Goal: Information Seeking & Learning: Learn about a topic

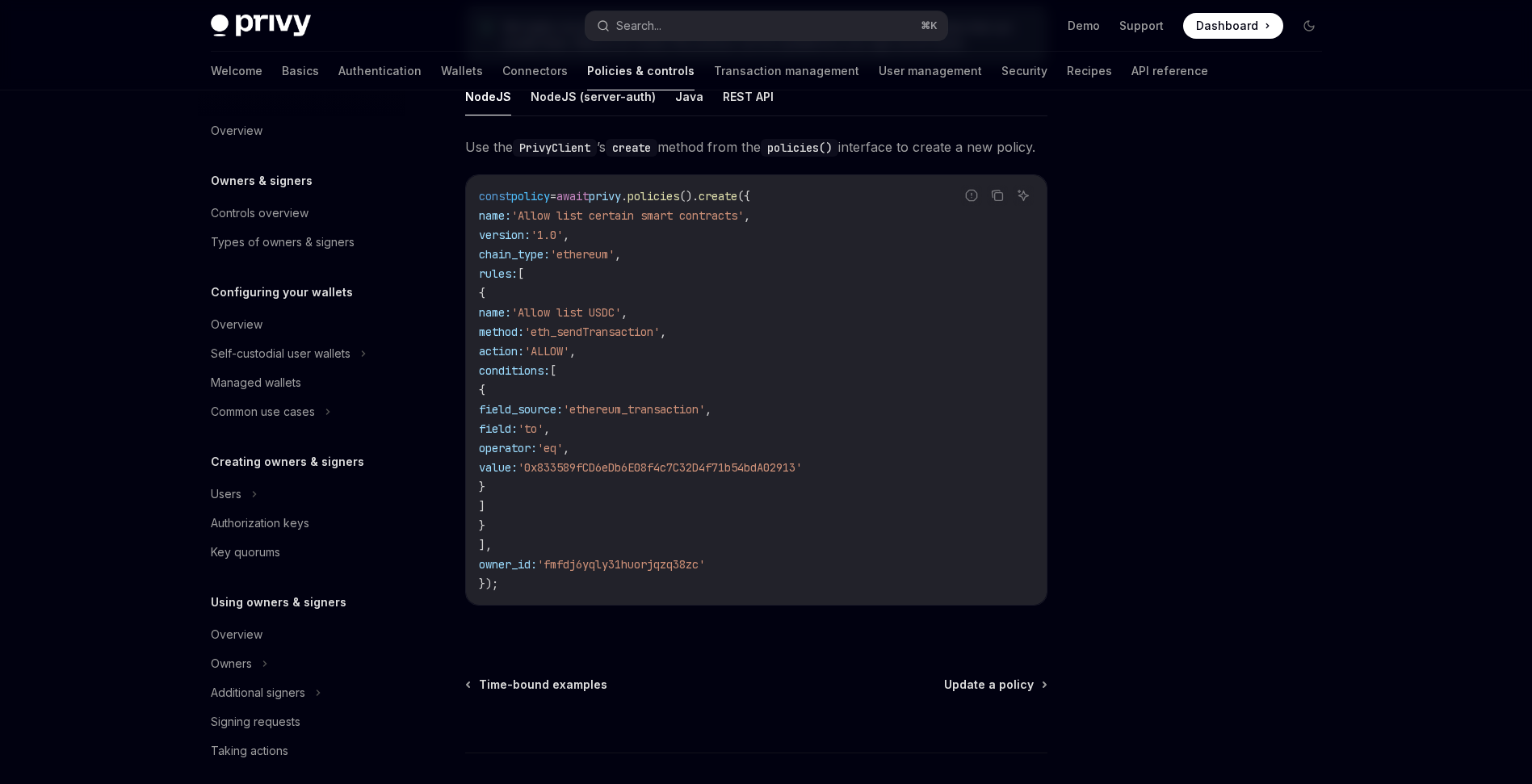
scroll to position [353, 0]
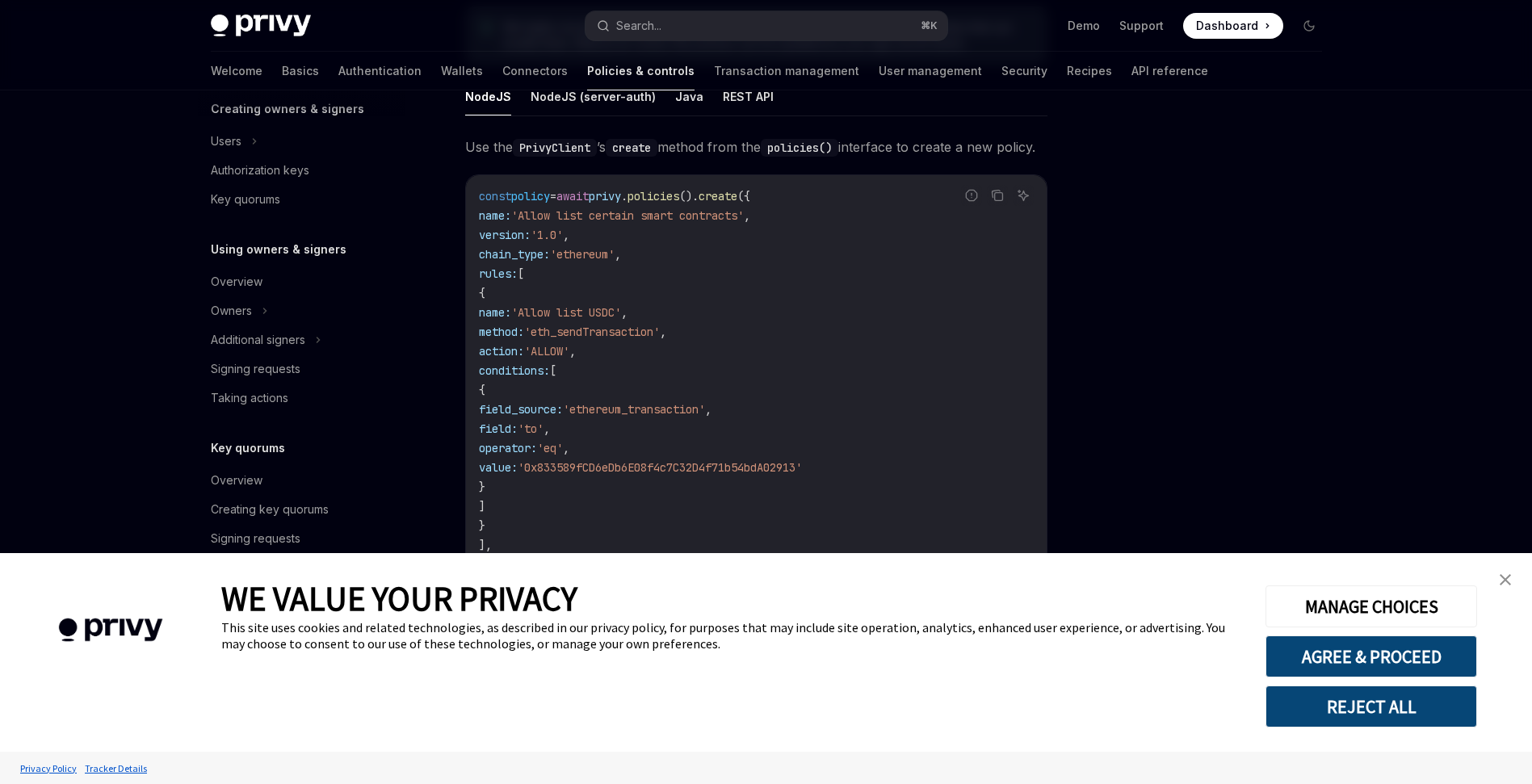
click at [1511, 586] on link "close banner" at bounding box center [1505, 579] width 33 height 33
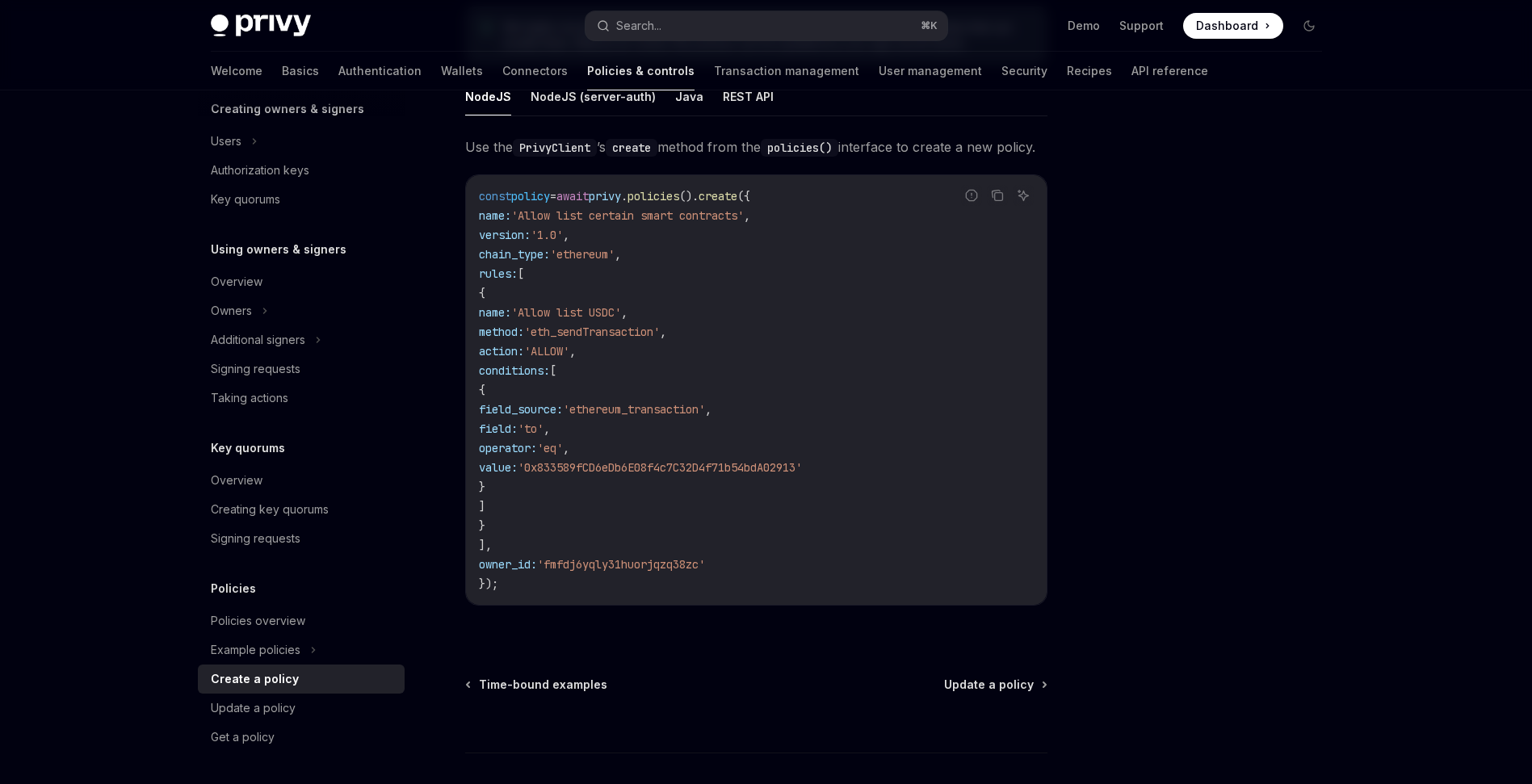
click at [721, 129] on div "NodeJS NodeJS (server-auth) Java REST API Use the PrivyClient ’s create method …" at bounding box center [756, 354] width 582 height 553
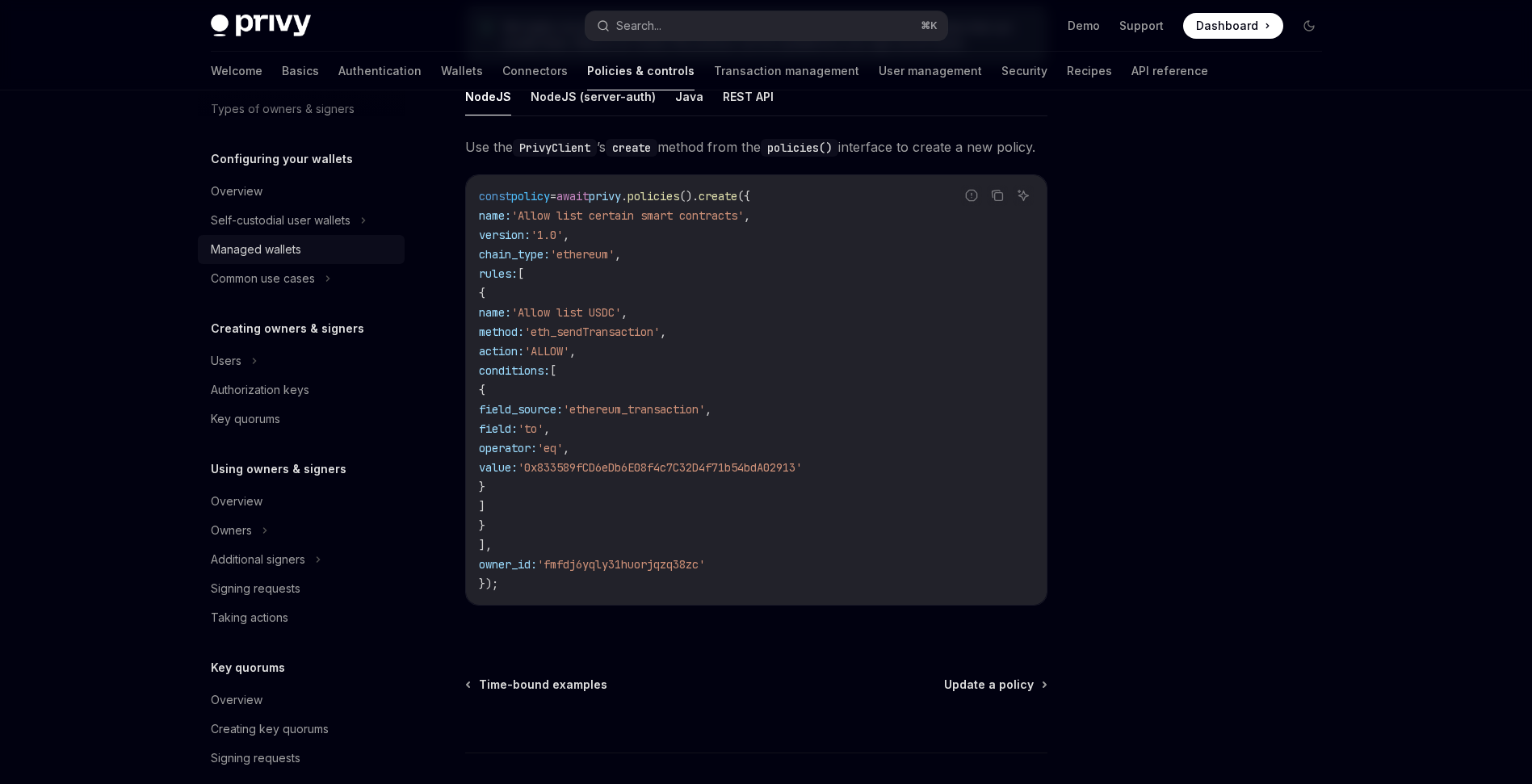
scroll to position [0, 0]
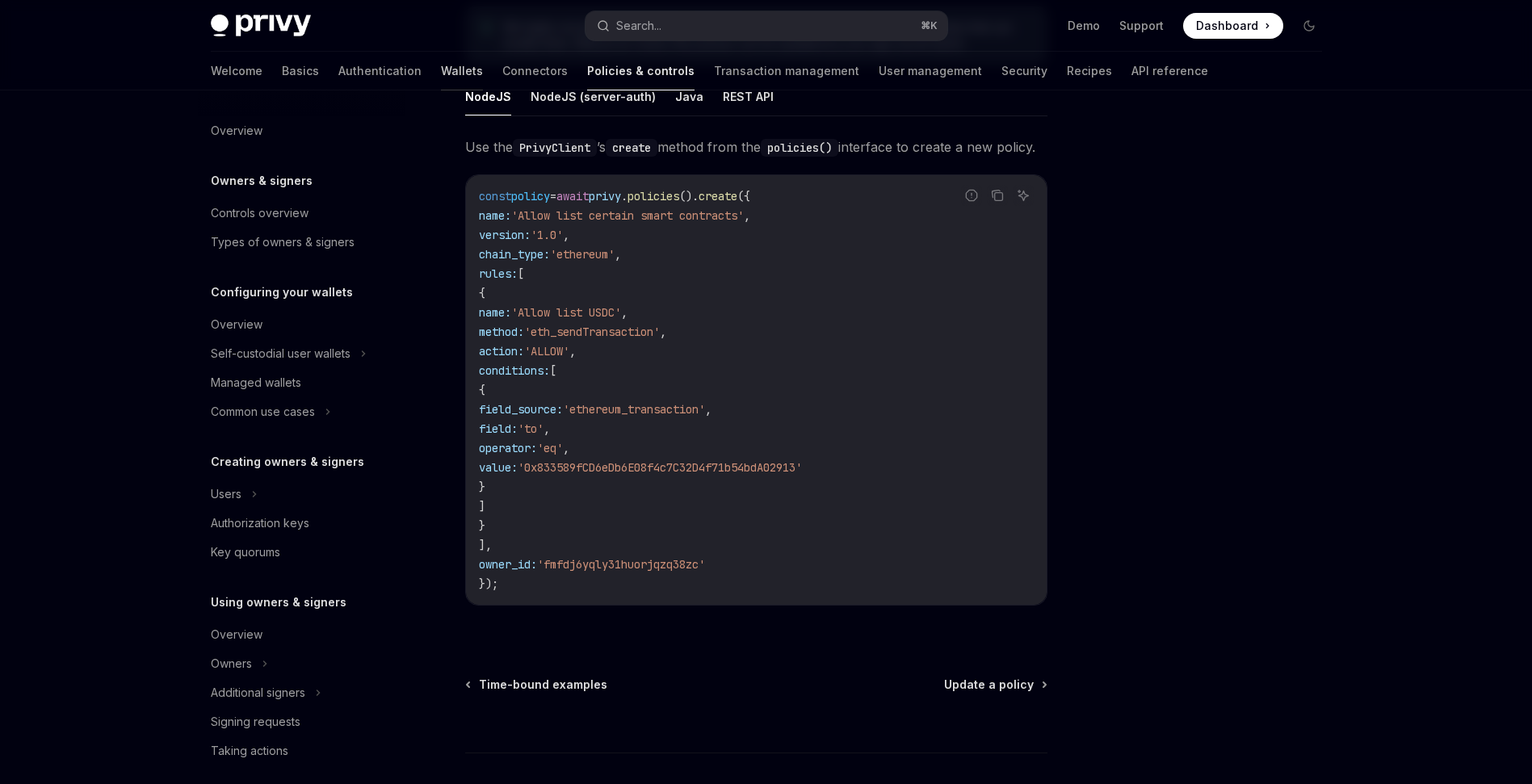
click at [441, 75] on link "Wallets" at bounding box center [462, 71] width 42 height 39
type textarea "*"
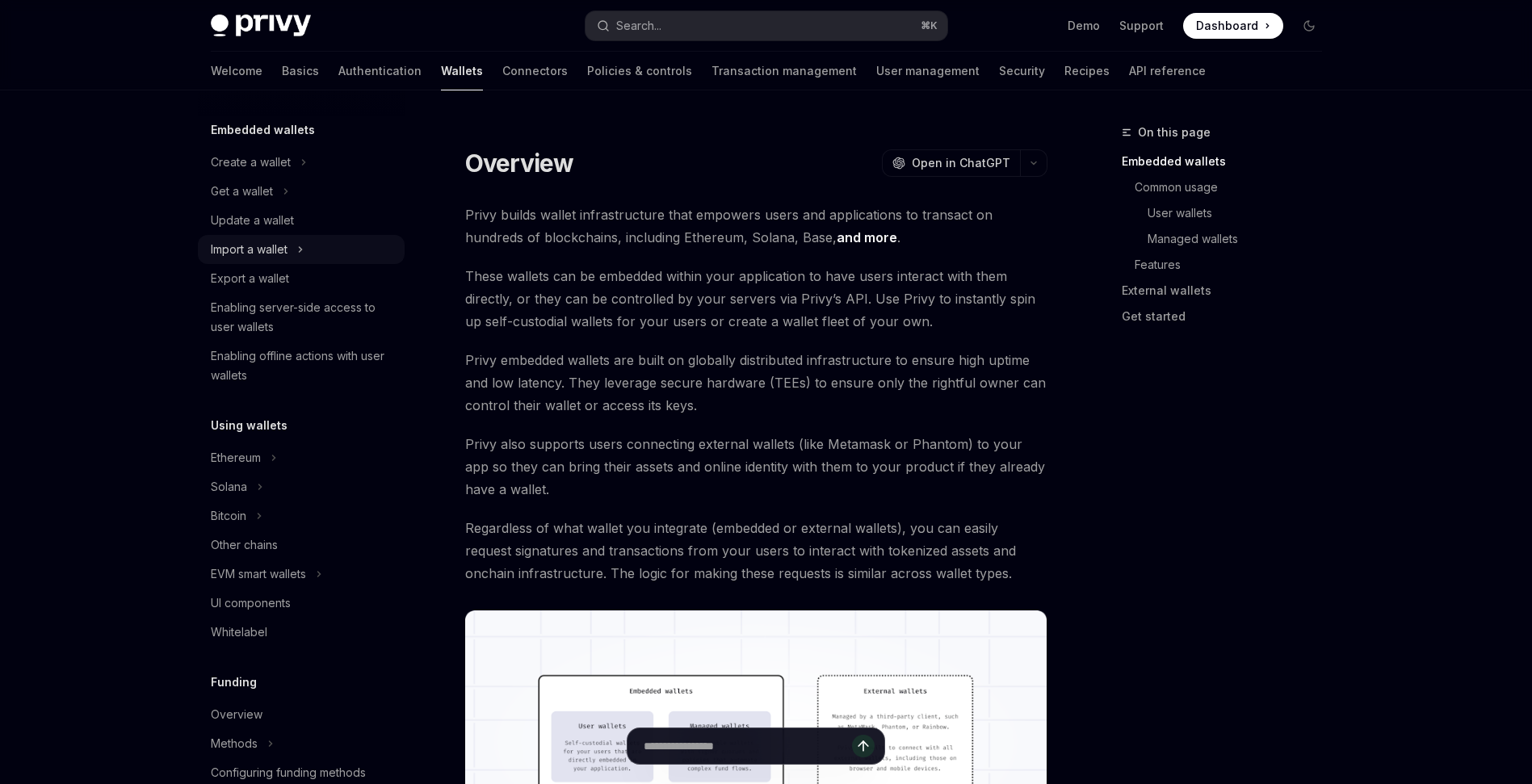
scroll to position [93, 0]
click at [305, 306] on div "Enabling server-side access to user wallets" at bounding box center [302, 312] width 184 height 39
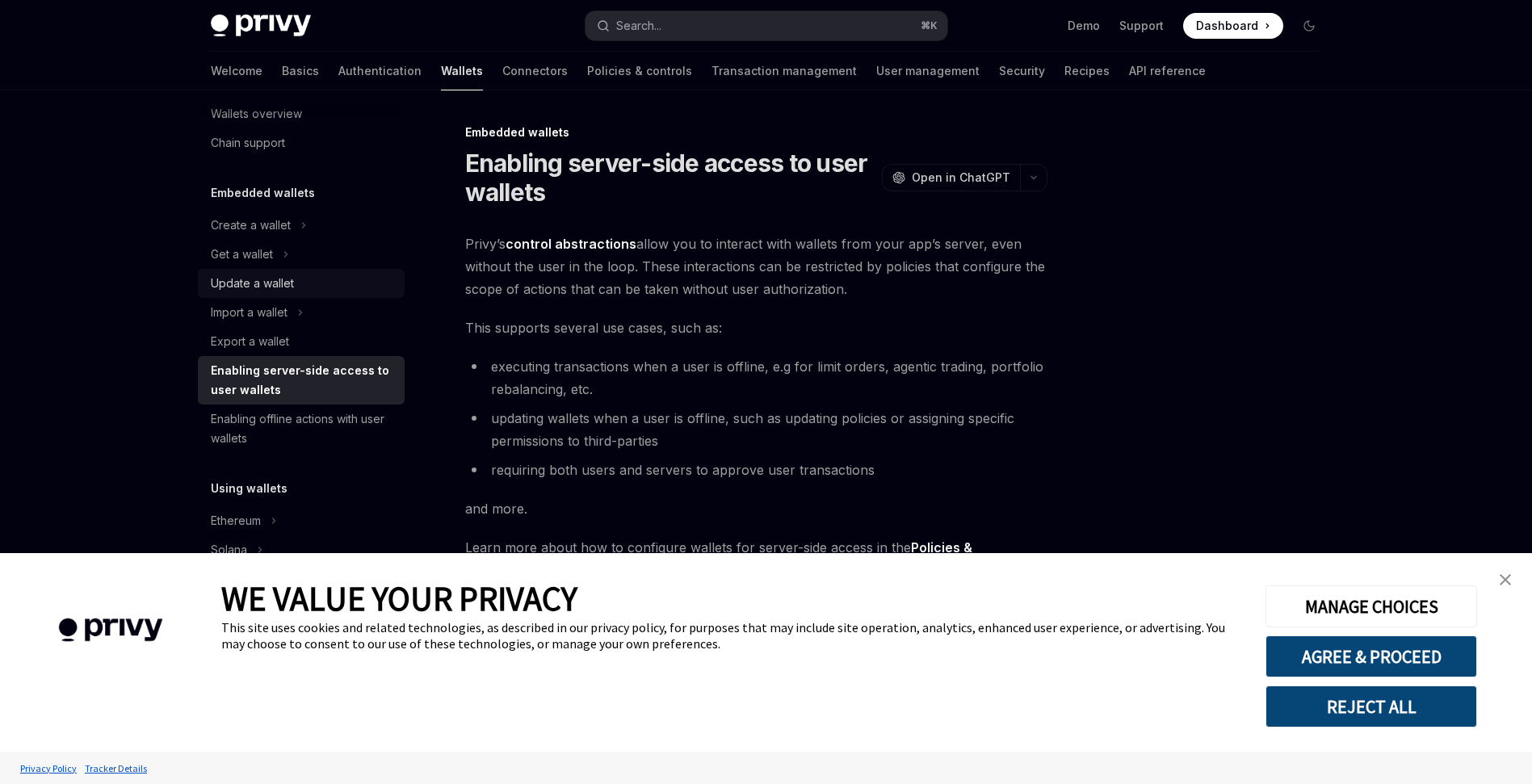
scroll to position [105, 0]
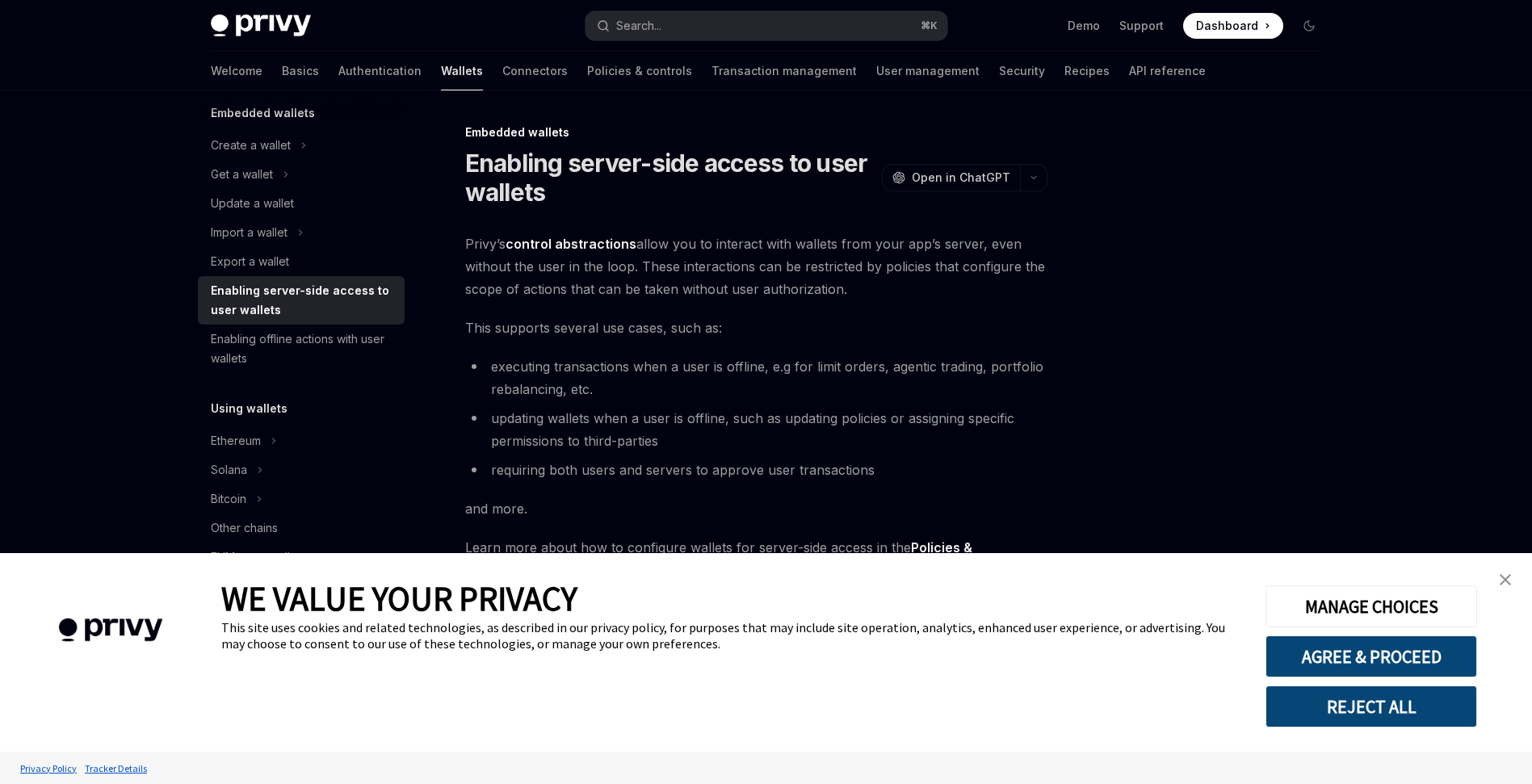
click at [1498, 577] on link "close banner" at bounding box center [1505, 579] width 33 height 33
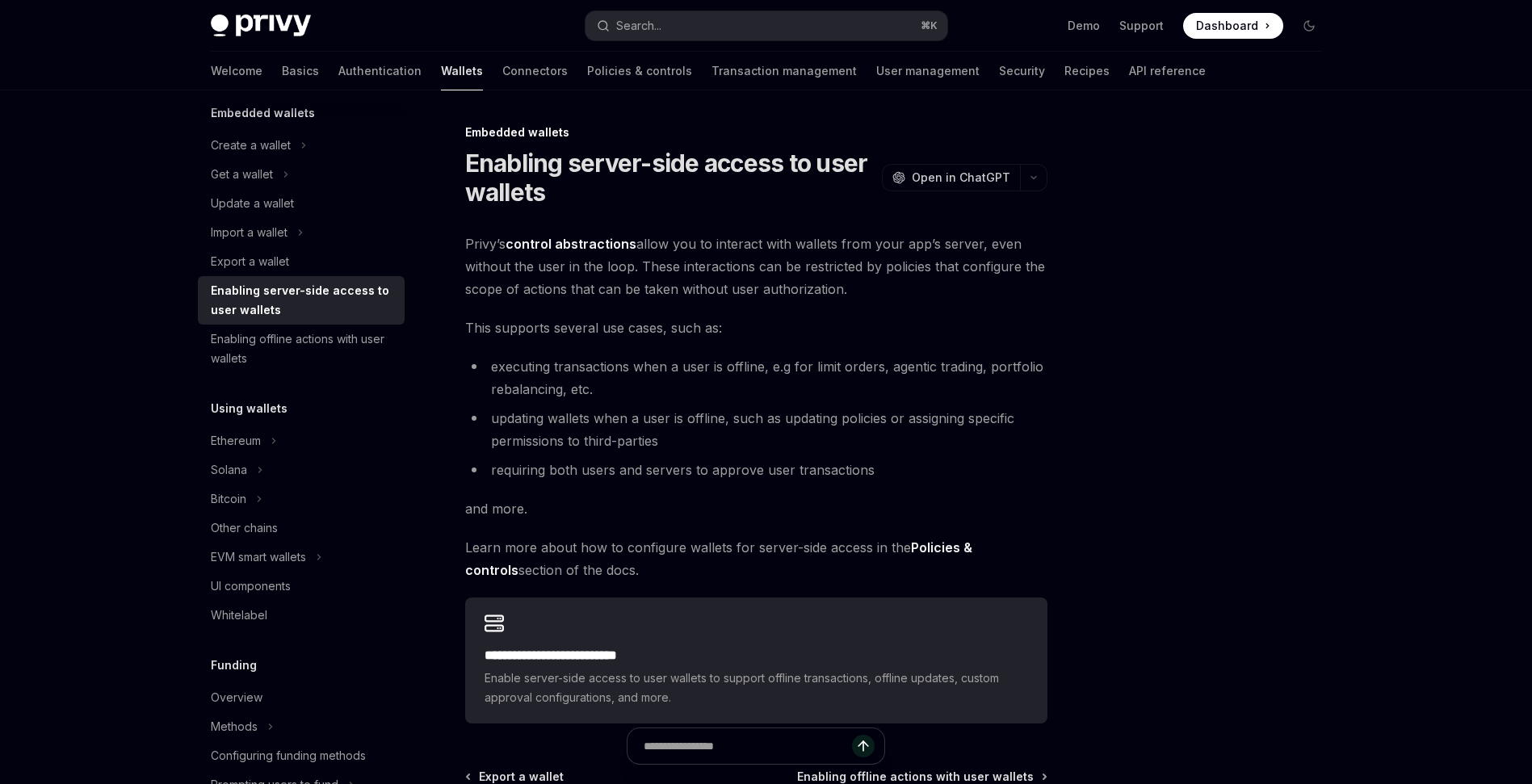
click at [791, 325] on span "This supports several use cases, such as:" at bounding box center [756, 327] width 582 height 23
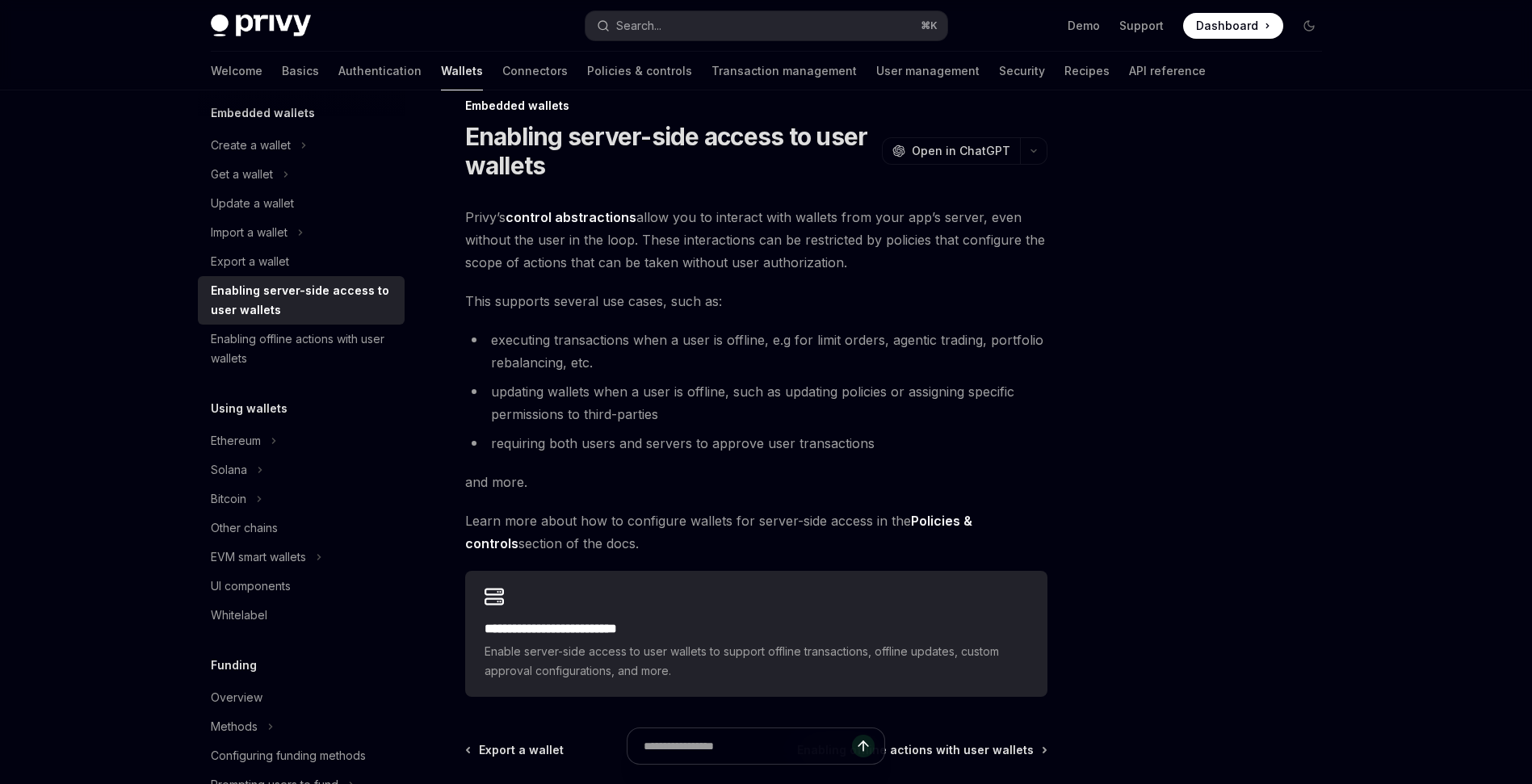
scroll to position [57, 0]
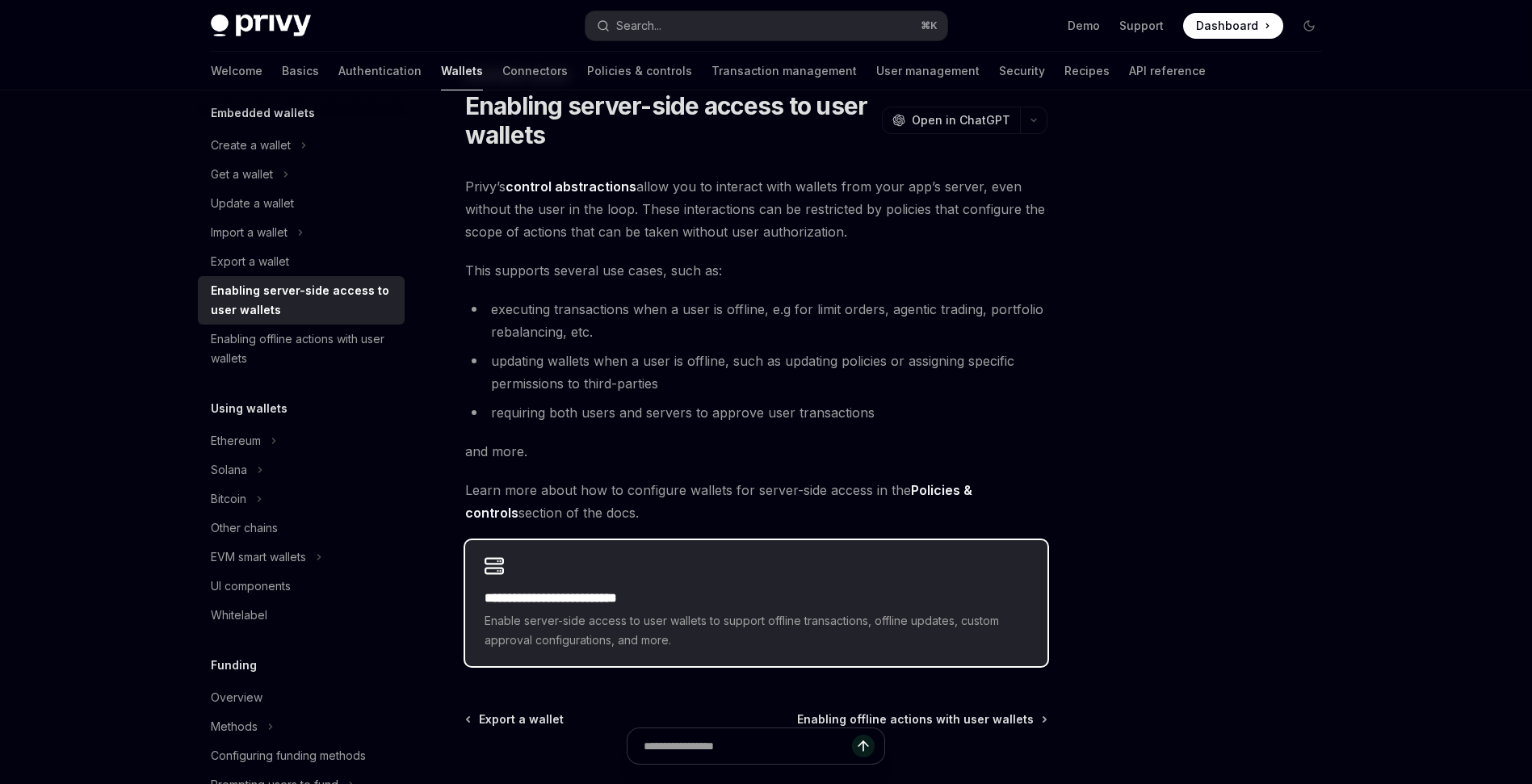
click at [805, 589] on h2 "**********" at bounding box center [757, 598] width 544 height 19
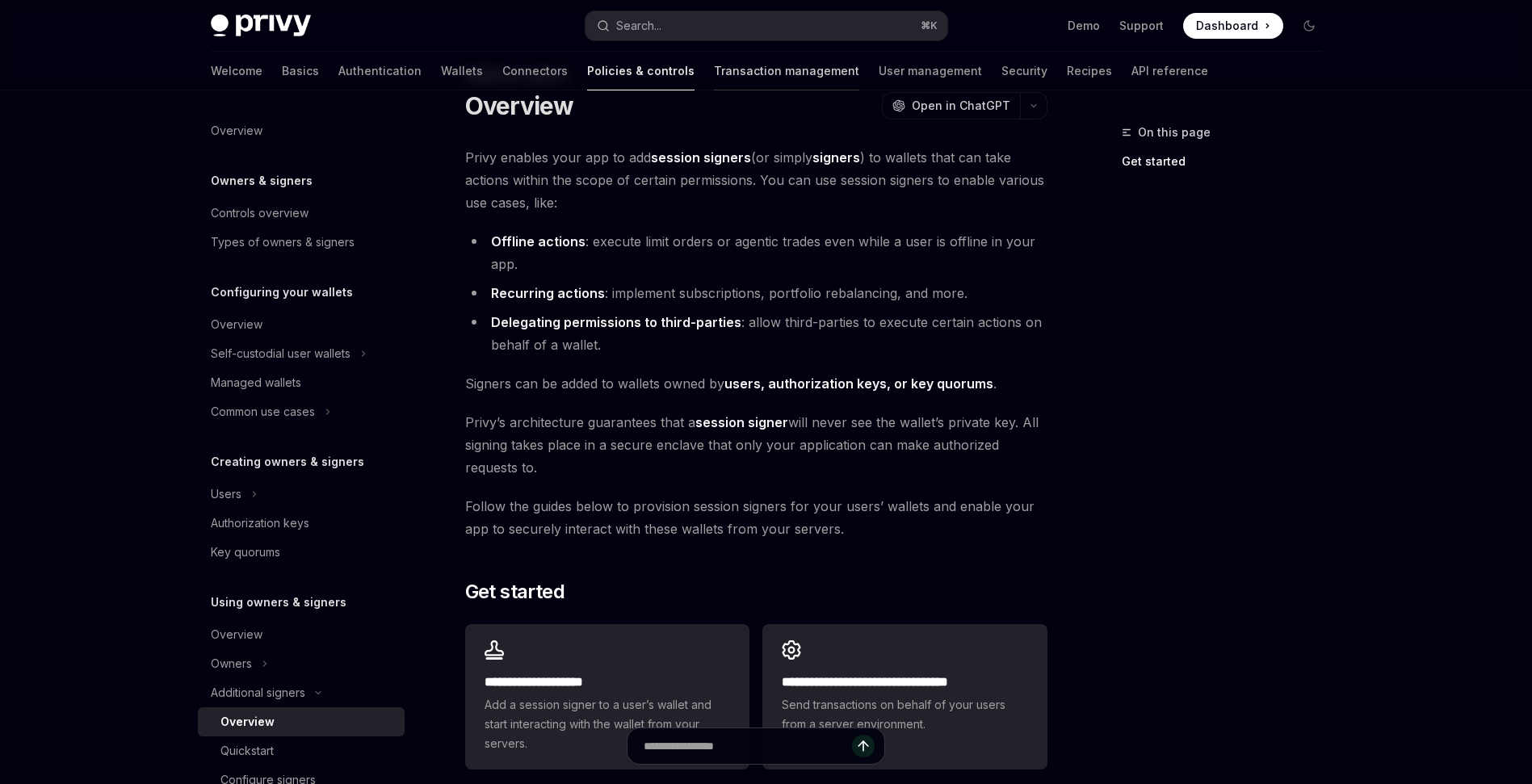
click at [714, 75] on link "Transaction management" at bounding box center [786, 71] width 145 height 39
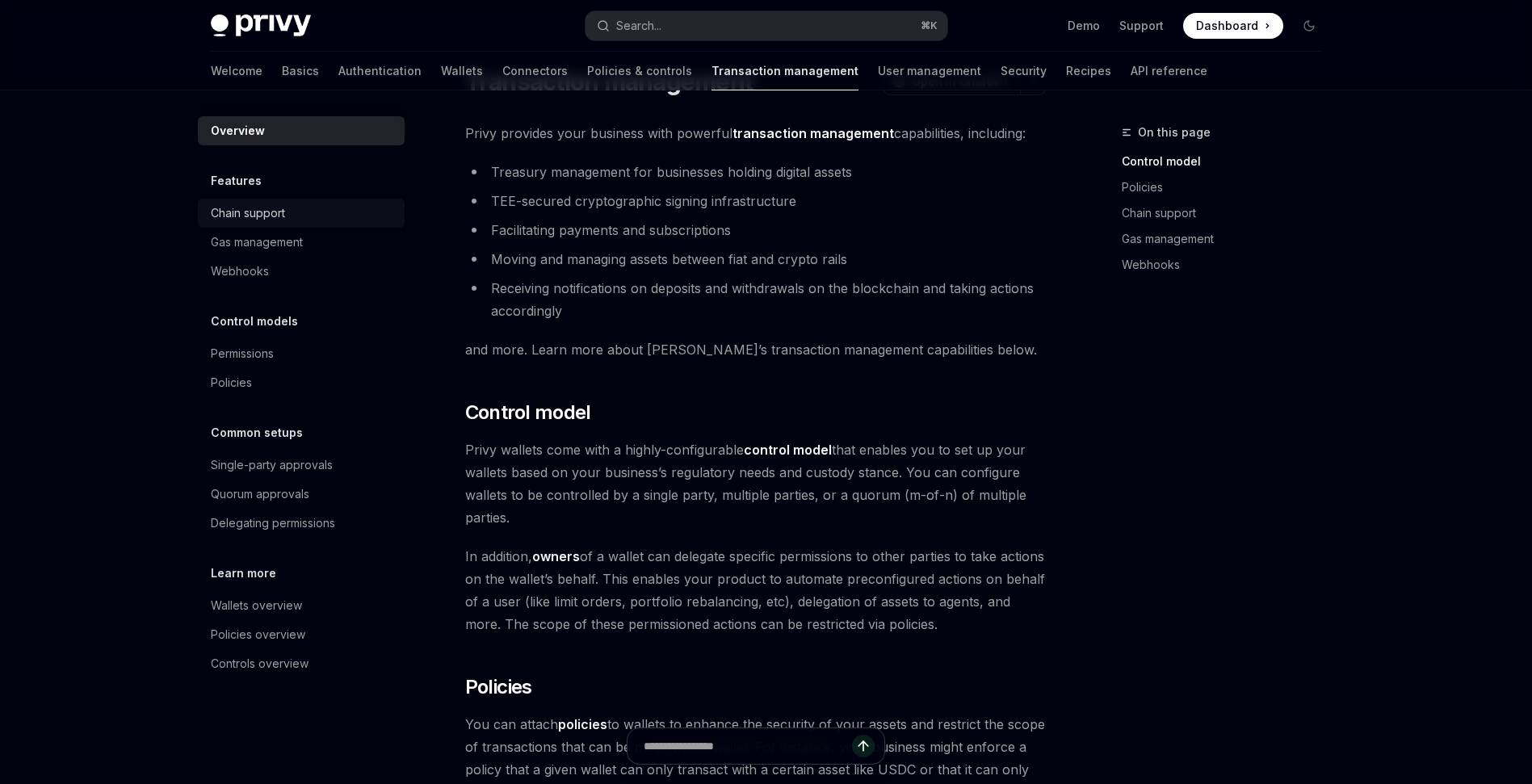
click at [298, 208] on div "Chain support" at bounding box center [302, 213] width 184 height 19
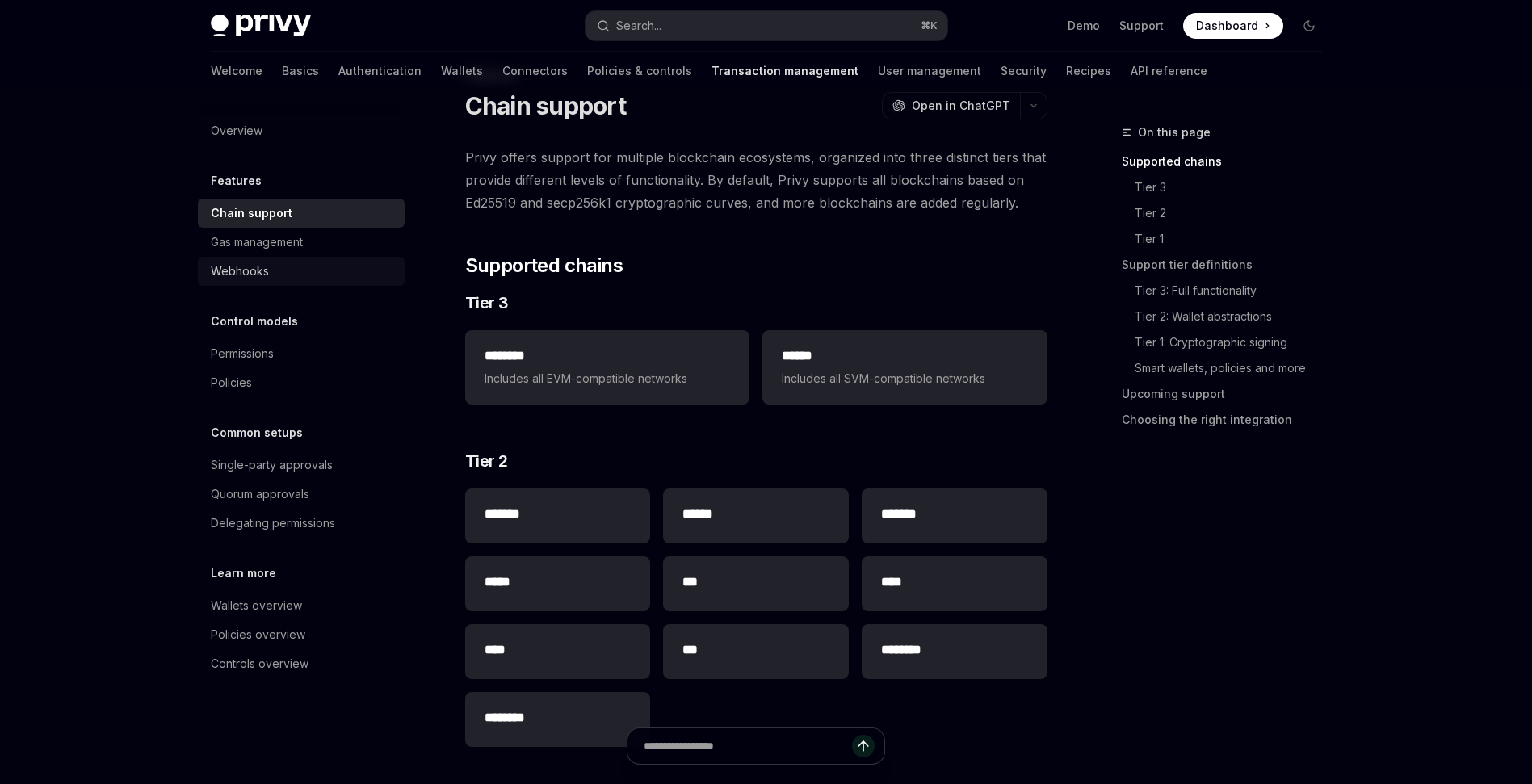
click at [301, 285] on link "Webhooks" at bounding box center [301, 271] width 206 height 29
click at [262, 274] on div "Webhooks" at bounding box center [239, 271] width 58 height 19
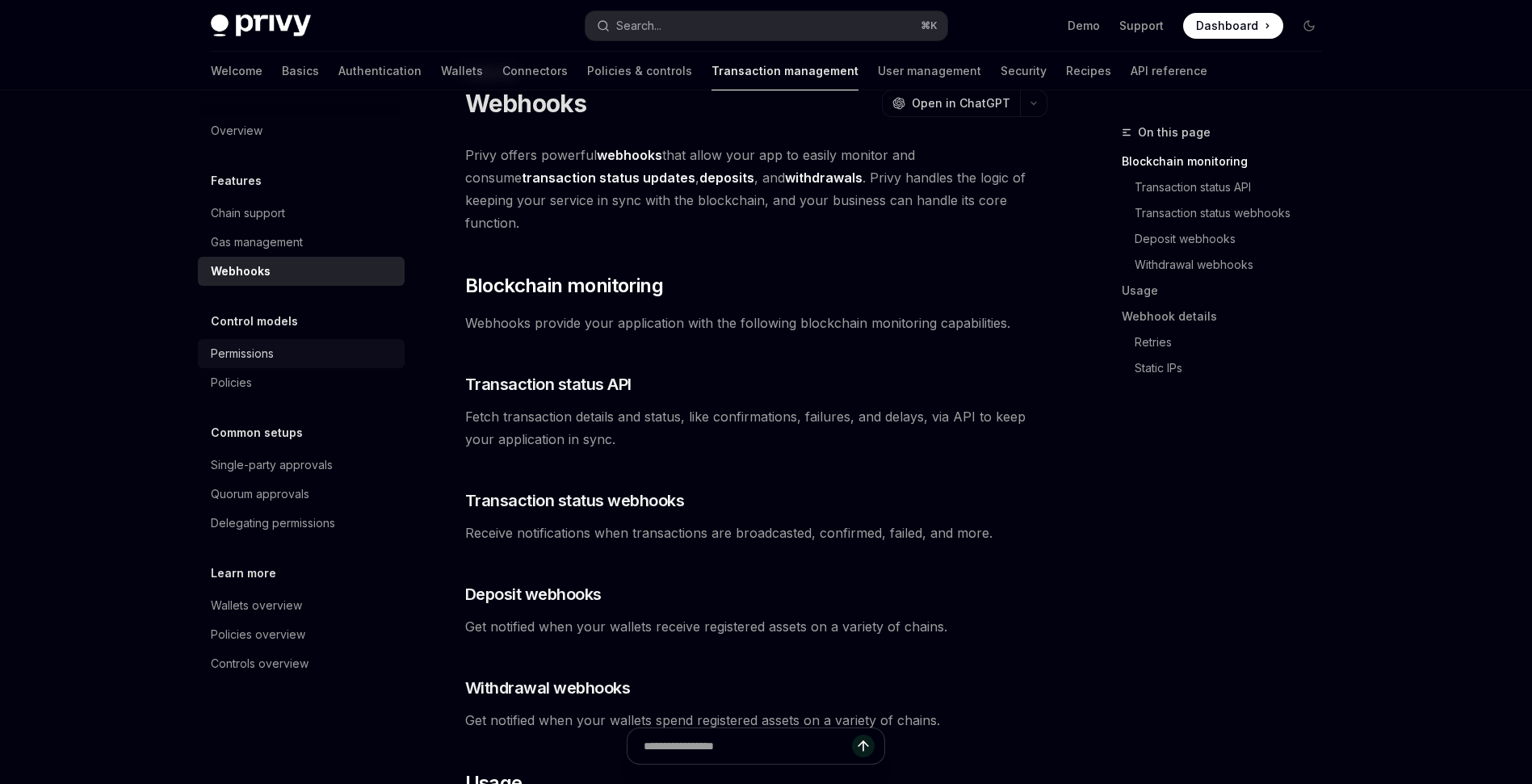
scroll to position [60, 0]
click at [274, 458] on div "Single-party approvals" at bounding box center [271, 465] width 122 height 19
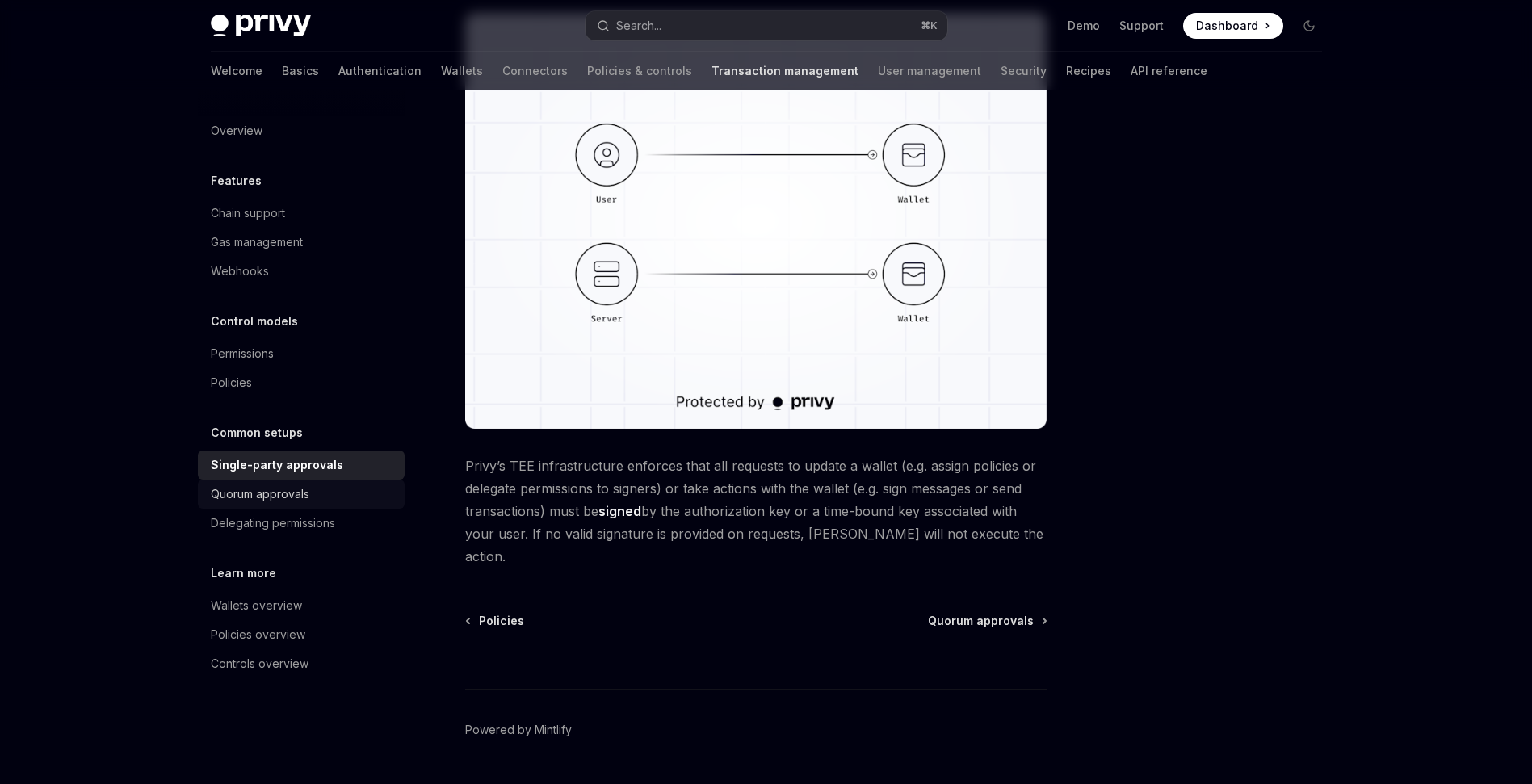
scroll to position [306, 0]
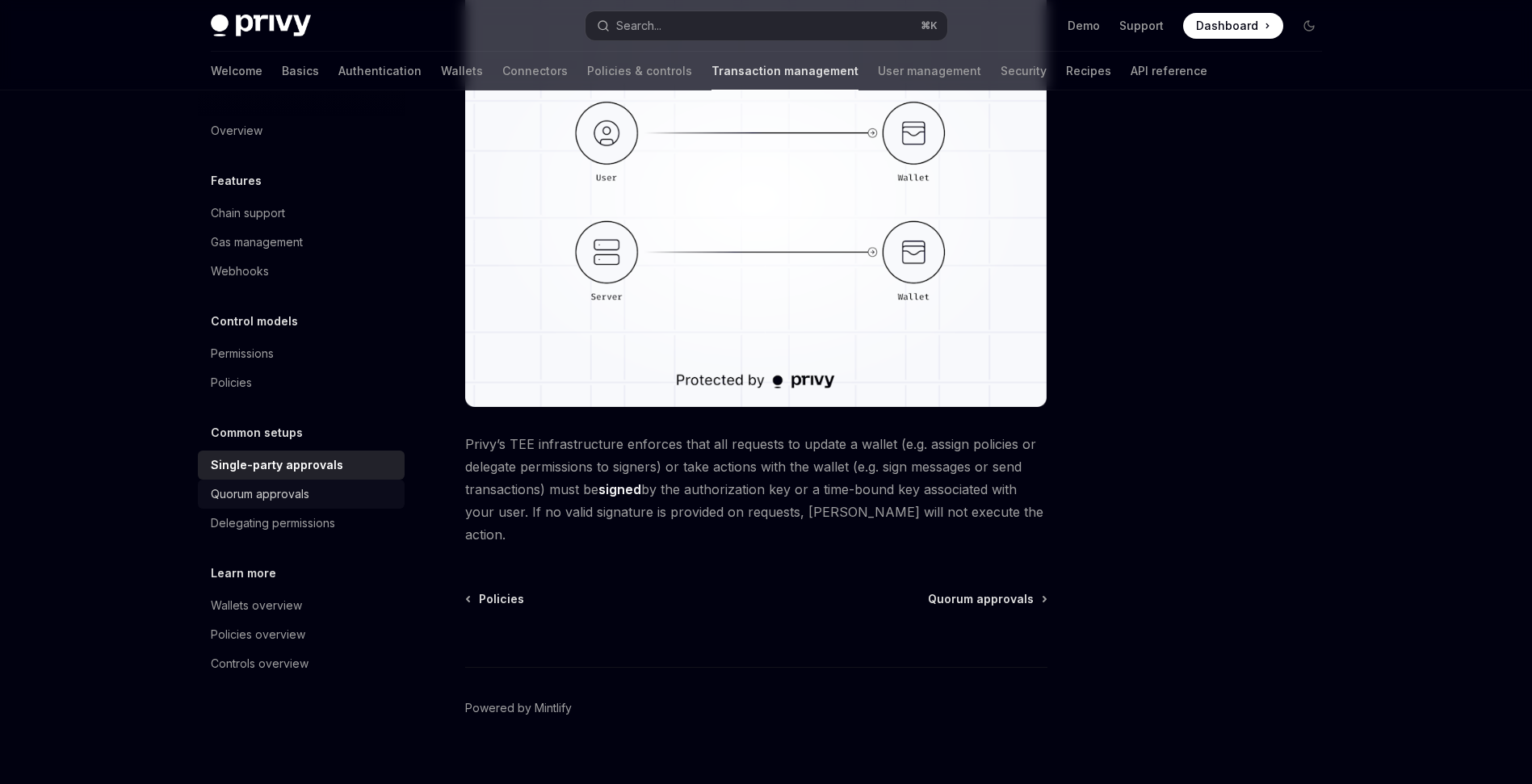
click at [269, 506] on link "Quorum approvals" at bounding box center [301, 494] width 206 height 29
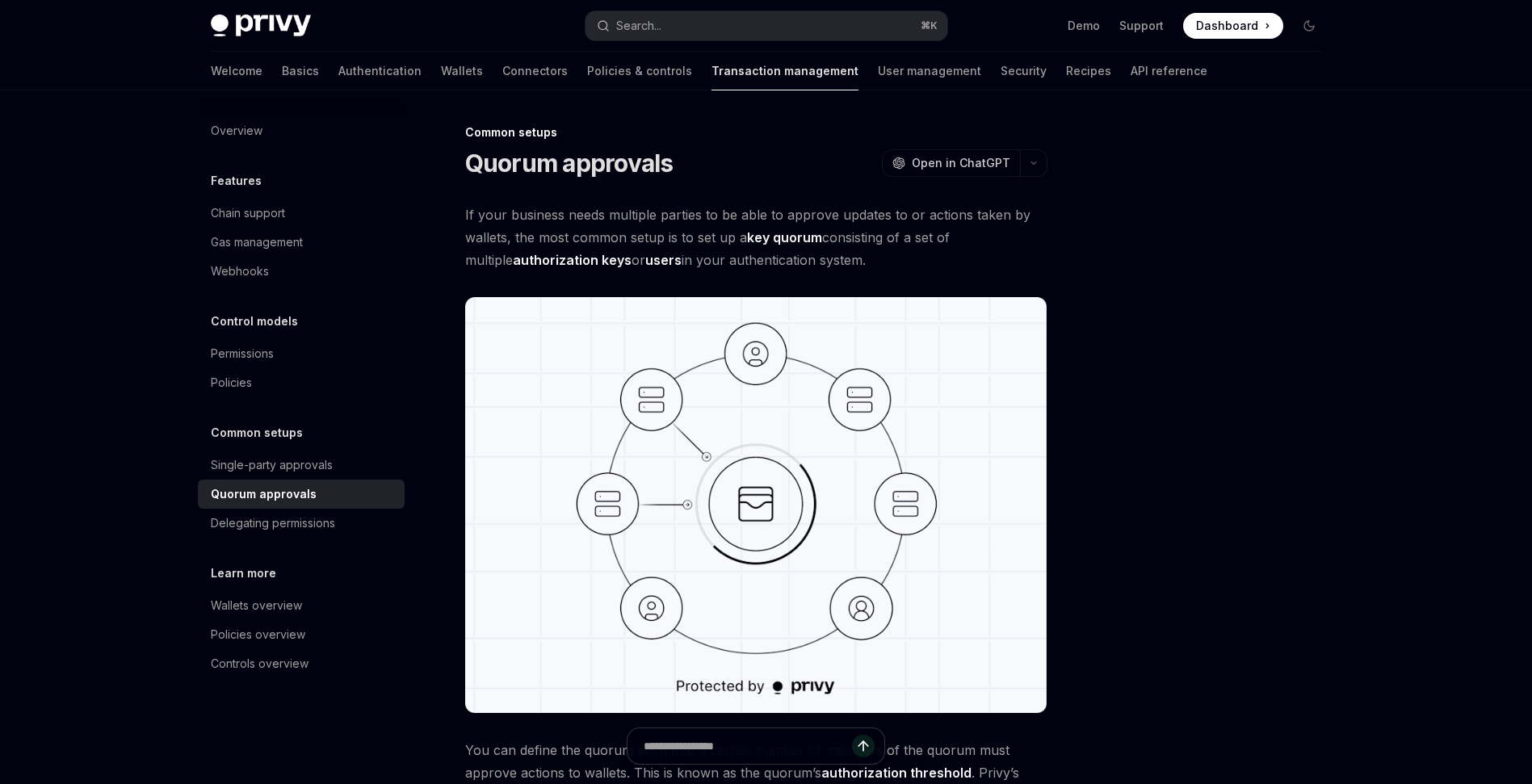
scroll to position [305, 0]
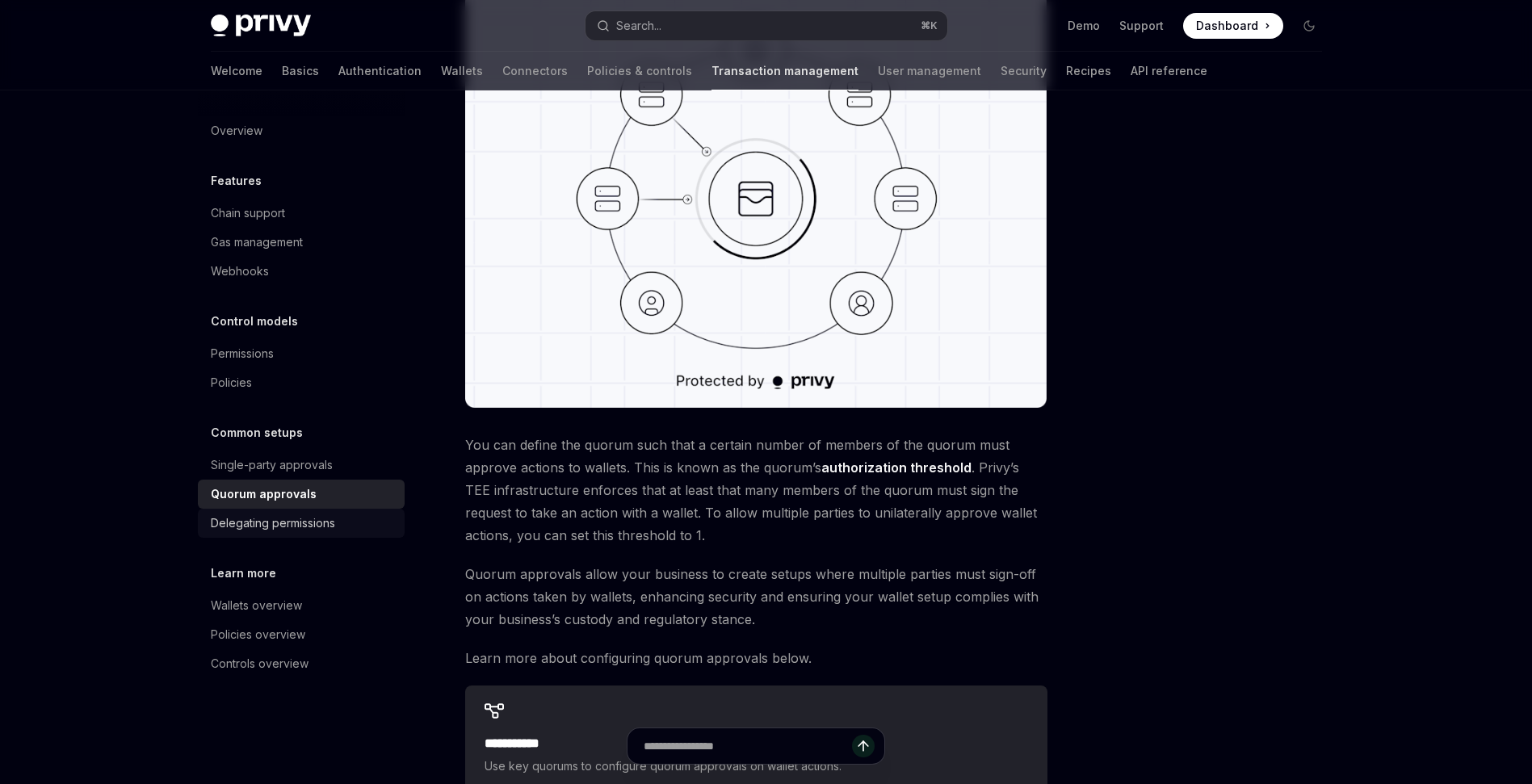
click at [290, 523] on div "Delegating permissions" at bounding box center [273, 522] width 124 height 19
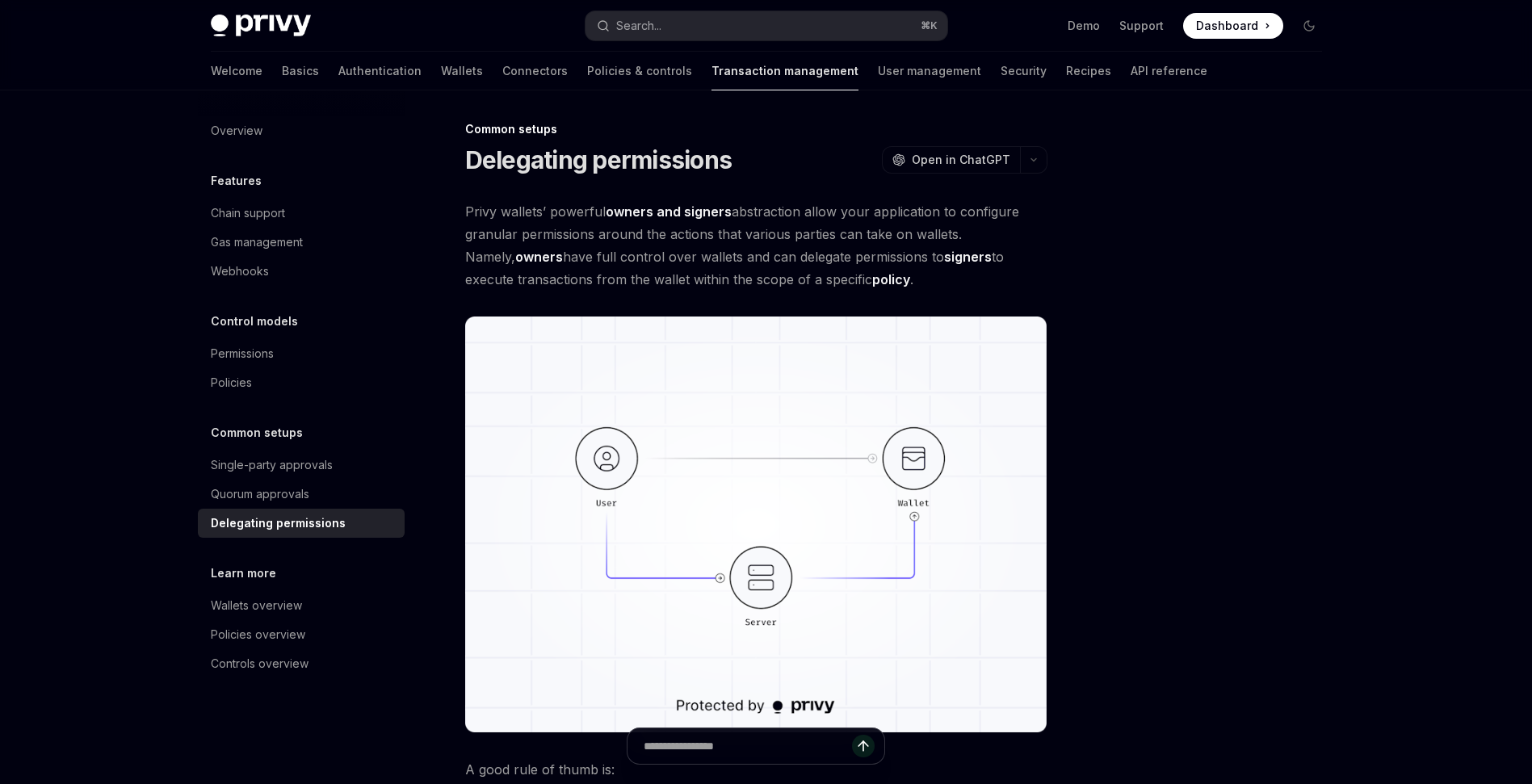
scroll to position [136, 0]
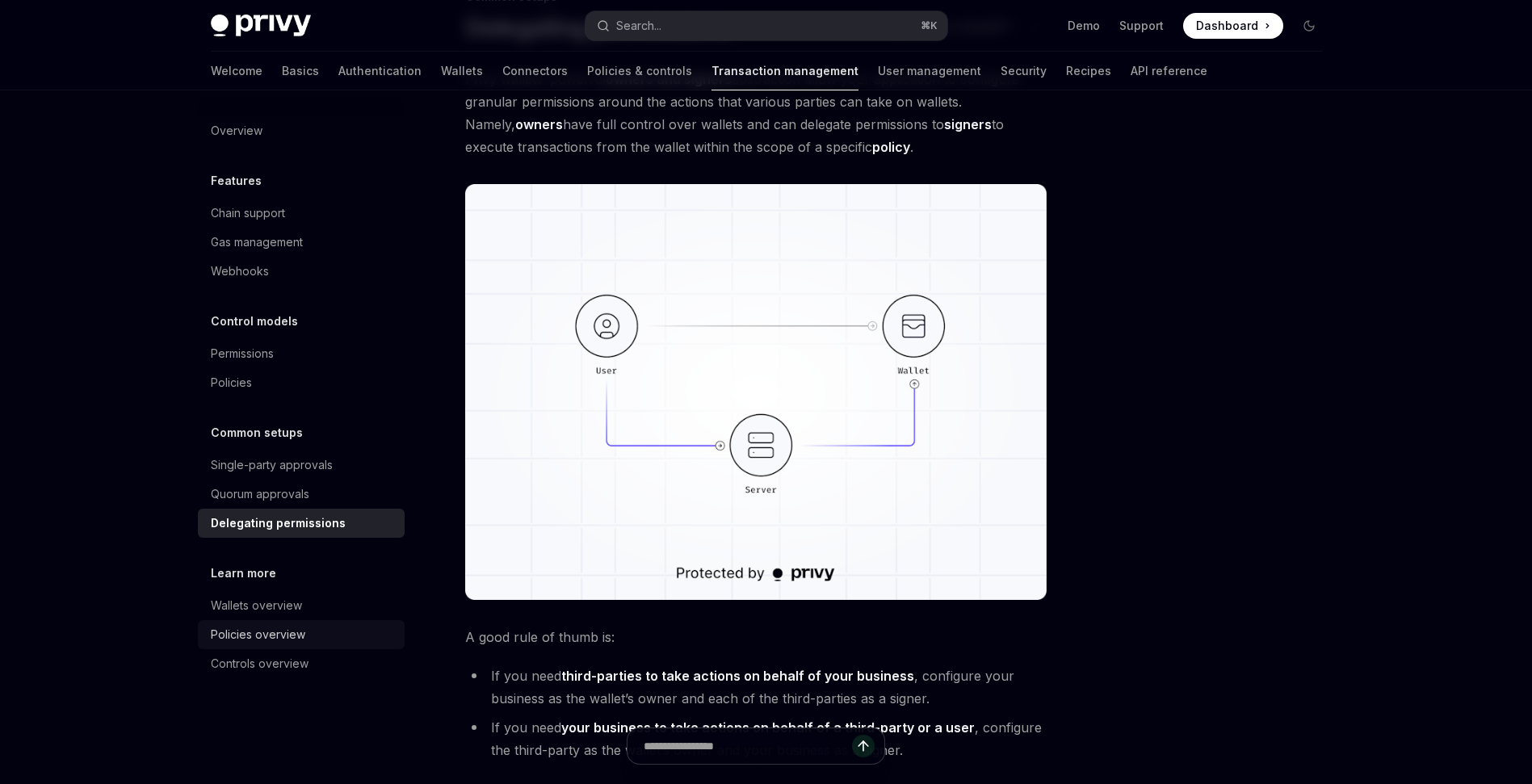
click at [282, 632] on div "Policies overview" at bounding box center [258, 634] width 95 height 19
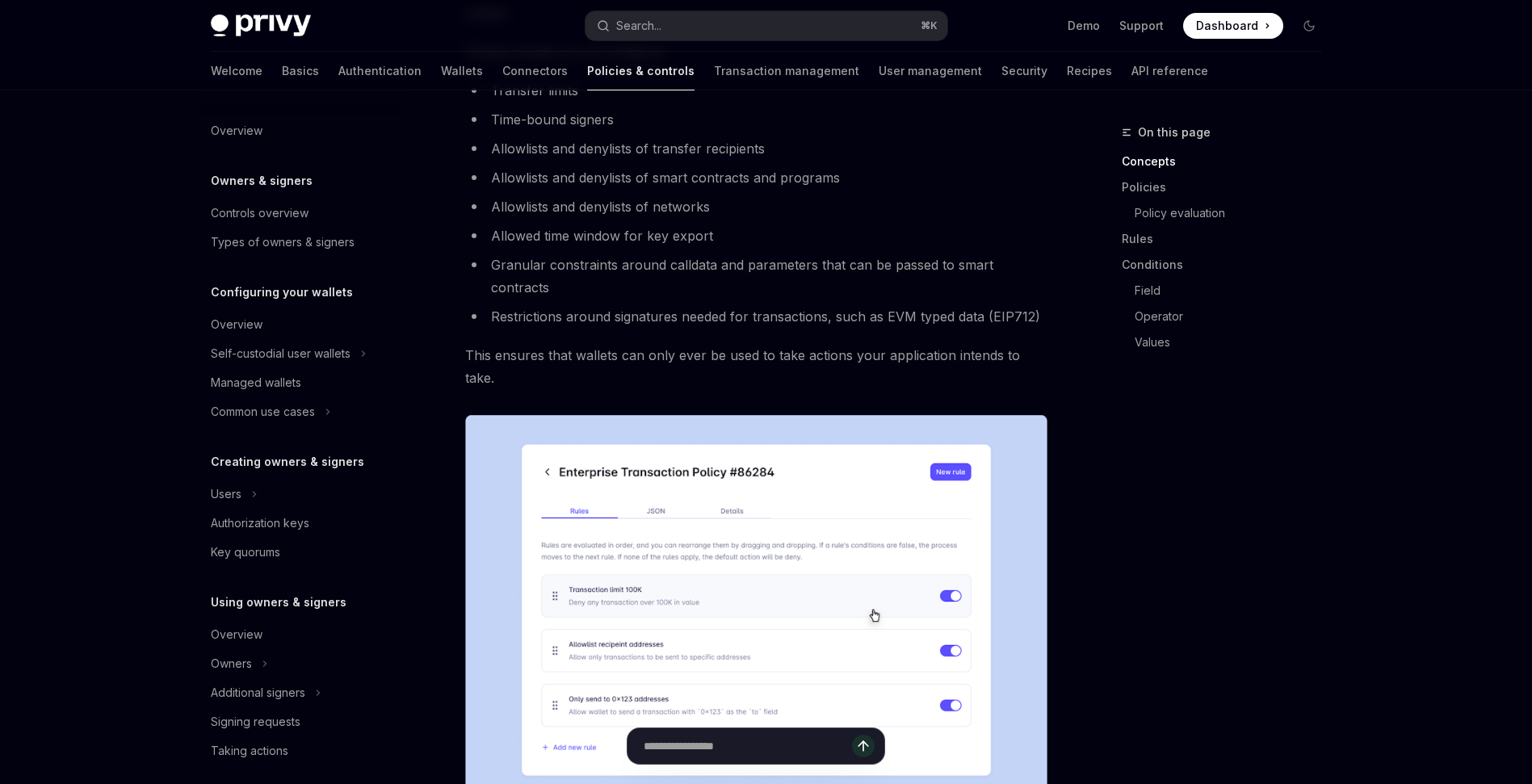
scroll to position [18, 0]
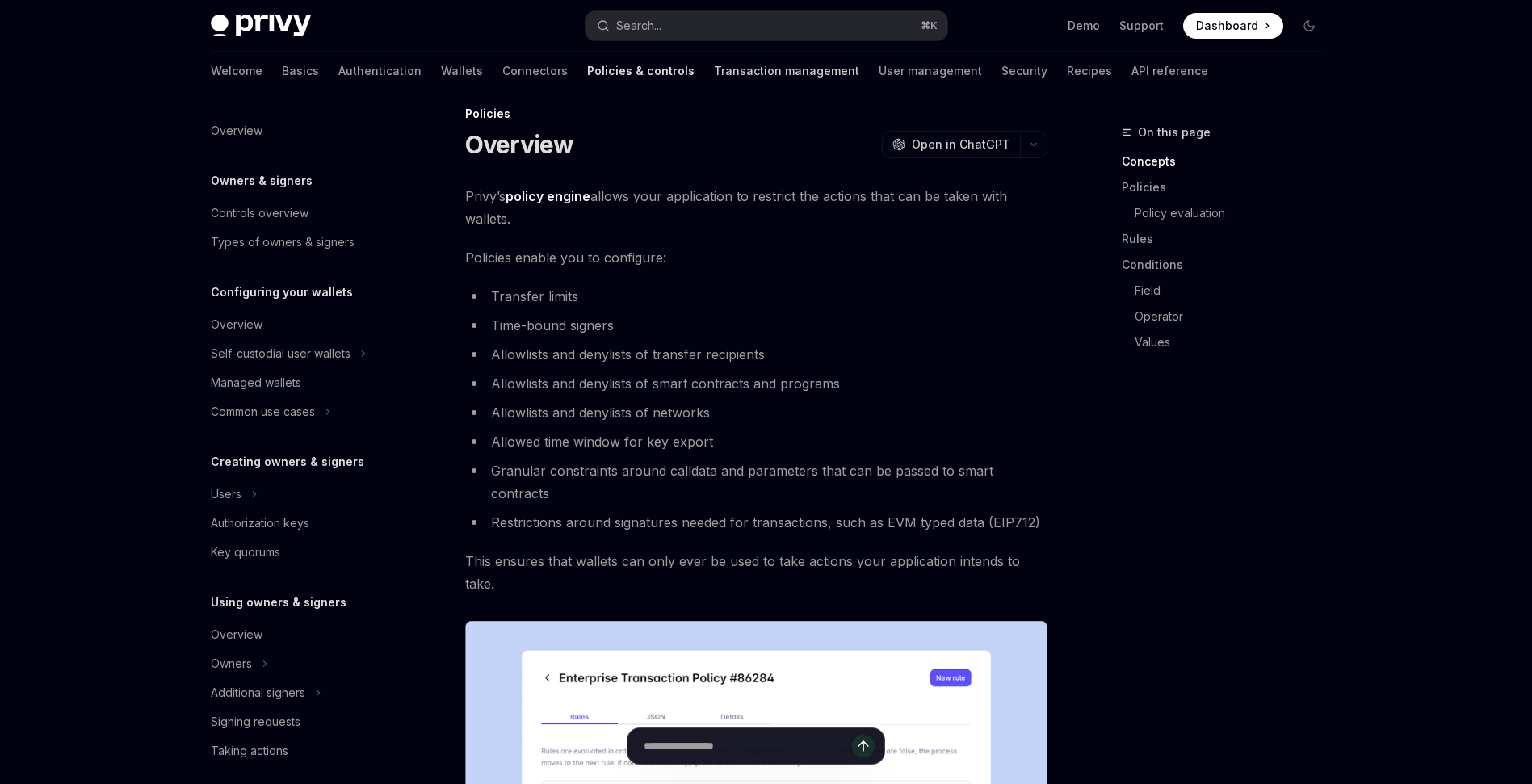
click at [714, 90] on div at bounding box center [786, 91] width 145 height 2
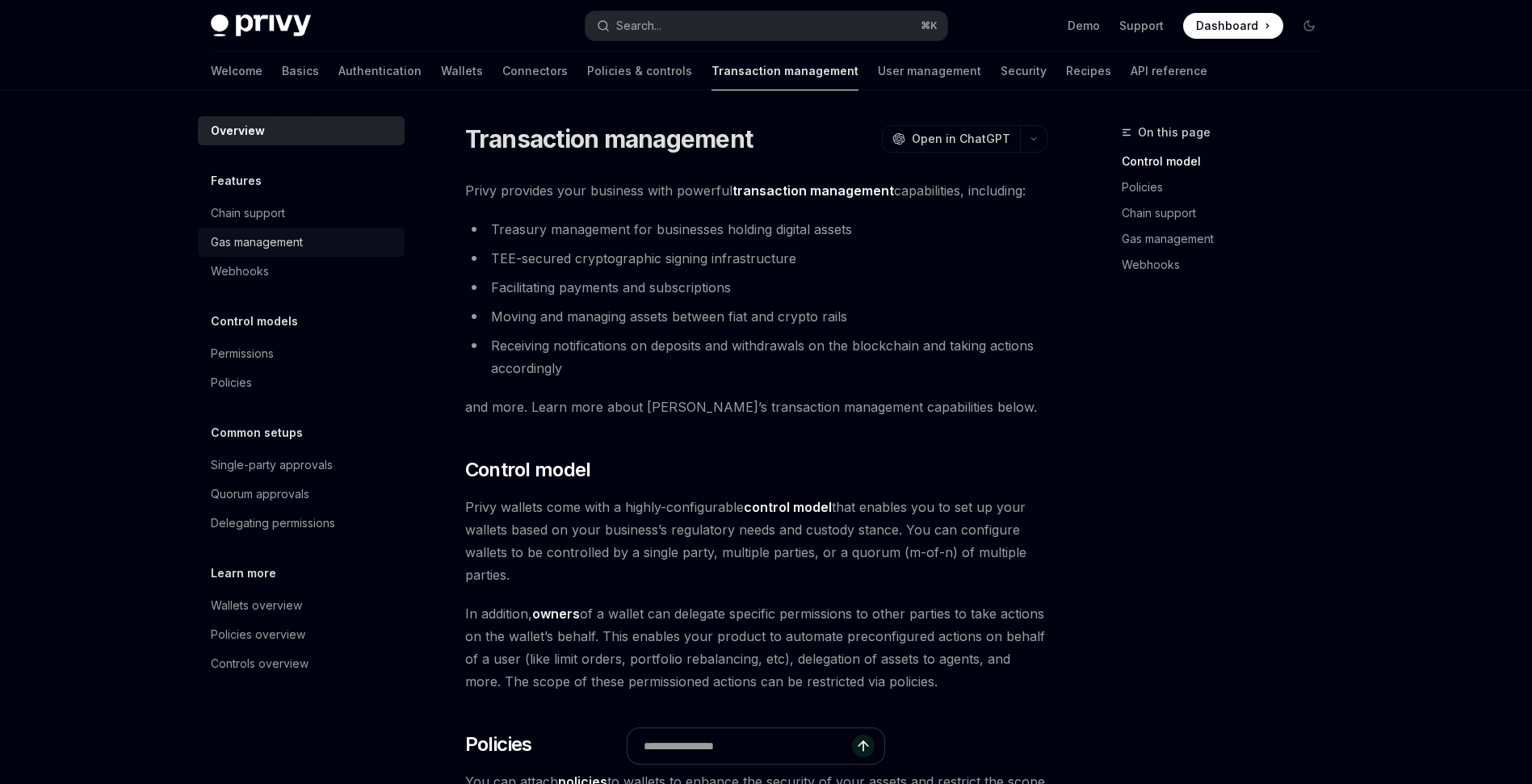
click at [258, 248] on div "Gas management" at bounding box center [257, 241] width 92 height 19
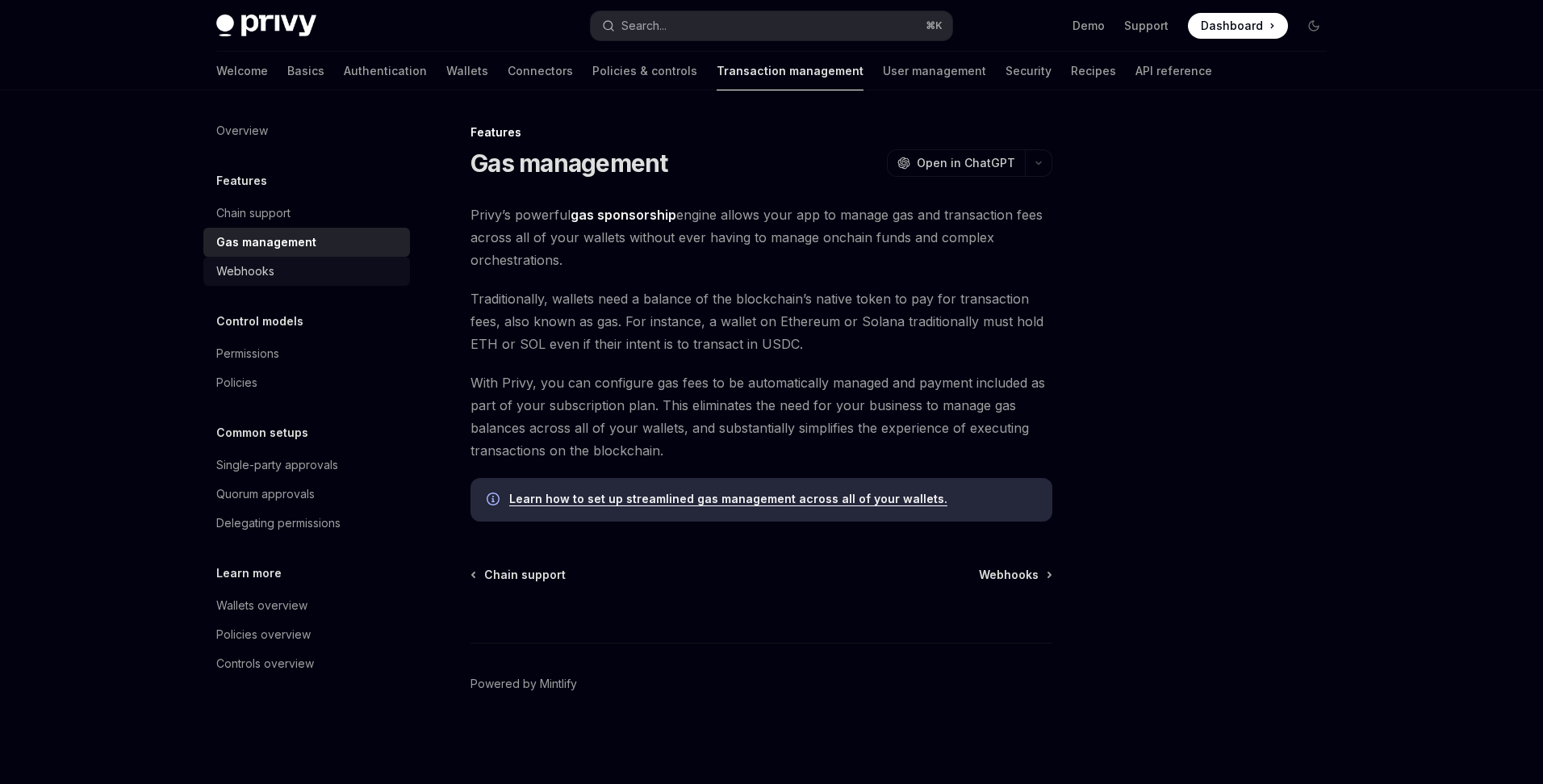
click at [248, 276] on div "Webhooks" at bounding box center [245, 271] width 58 height 19
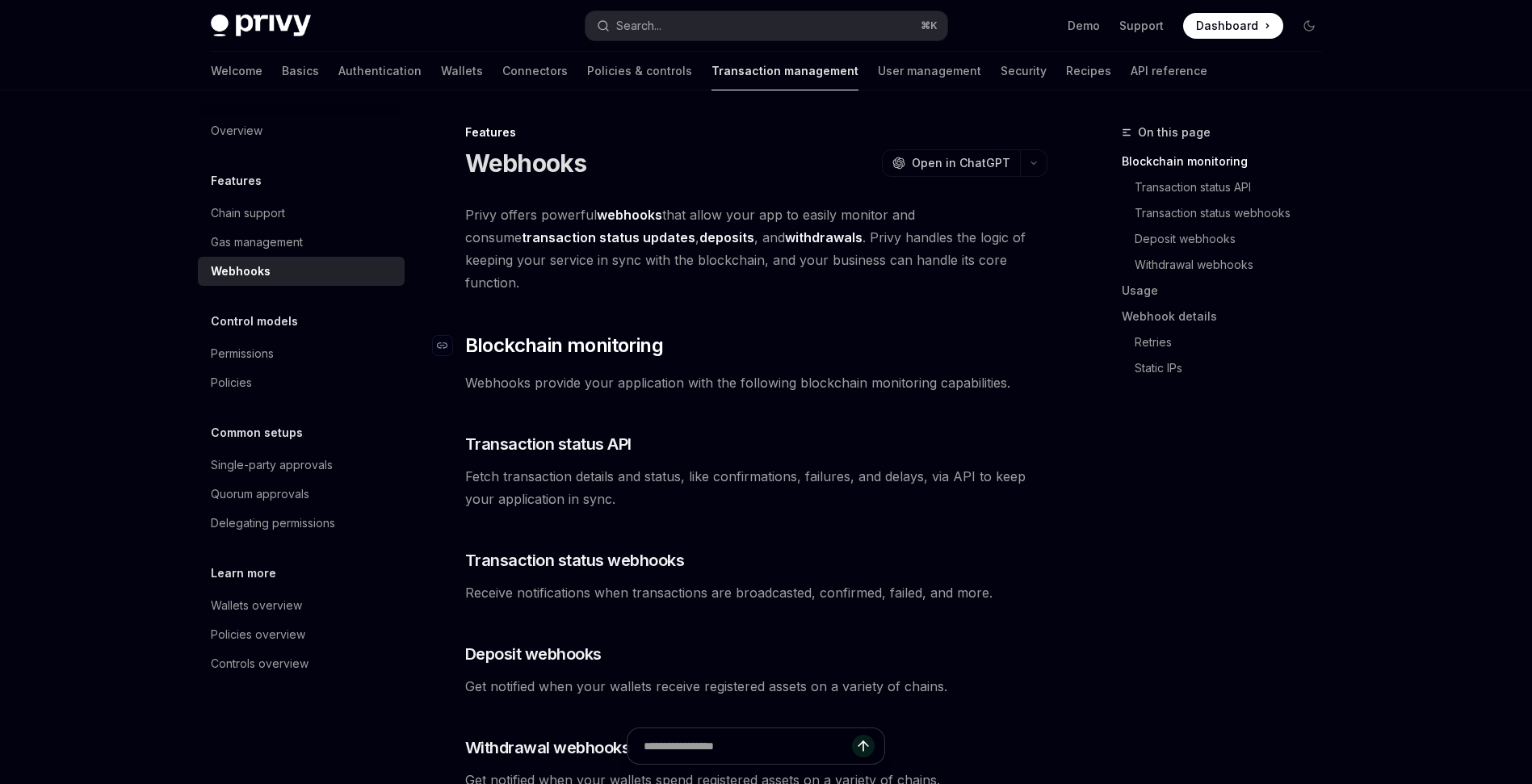
click at [761, 333] on h2 "​ Blockchain monitoring" at bounding box center [756, 345] width 582 height 26
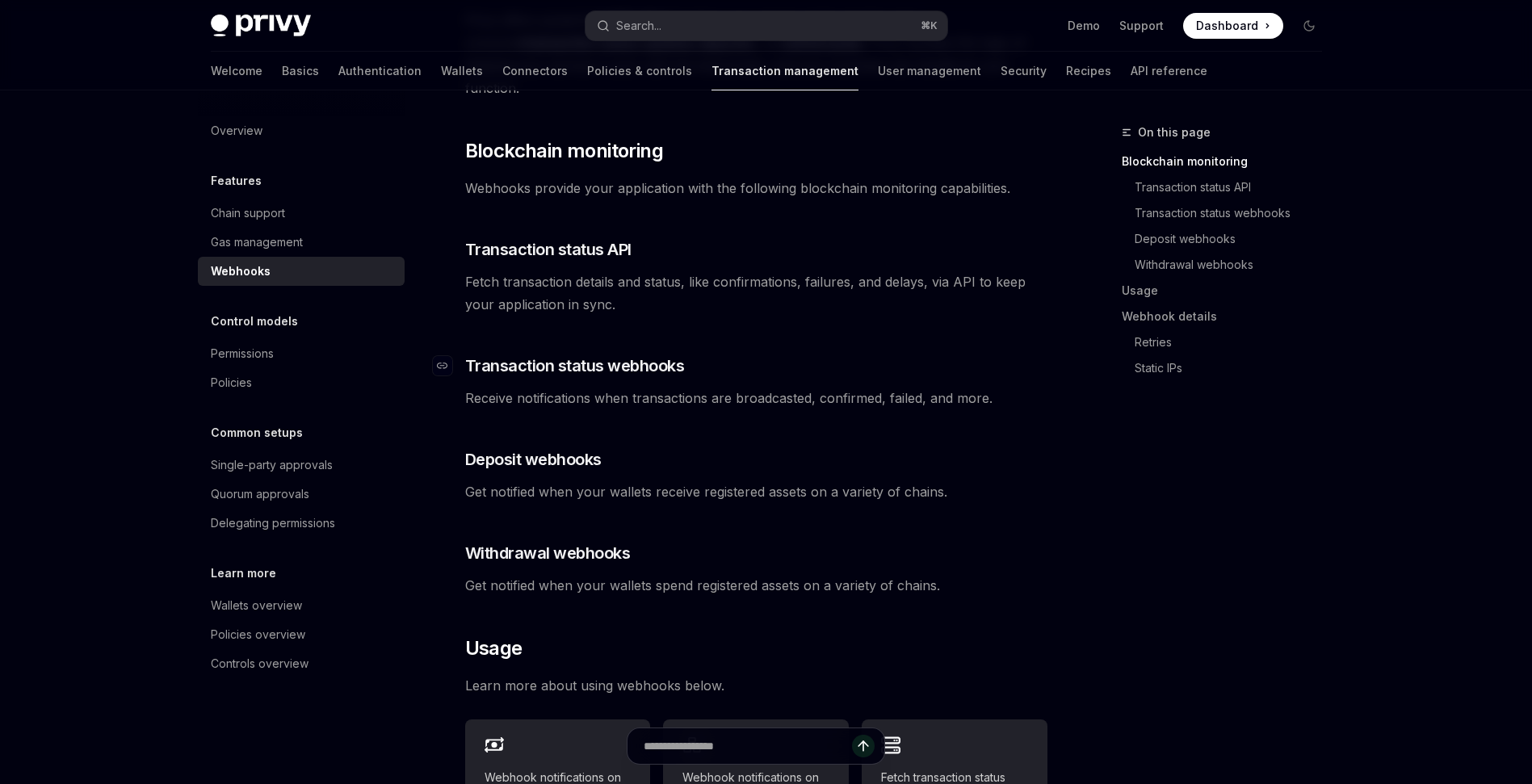
scroll to position [193, 0]
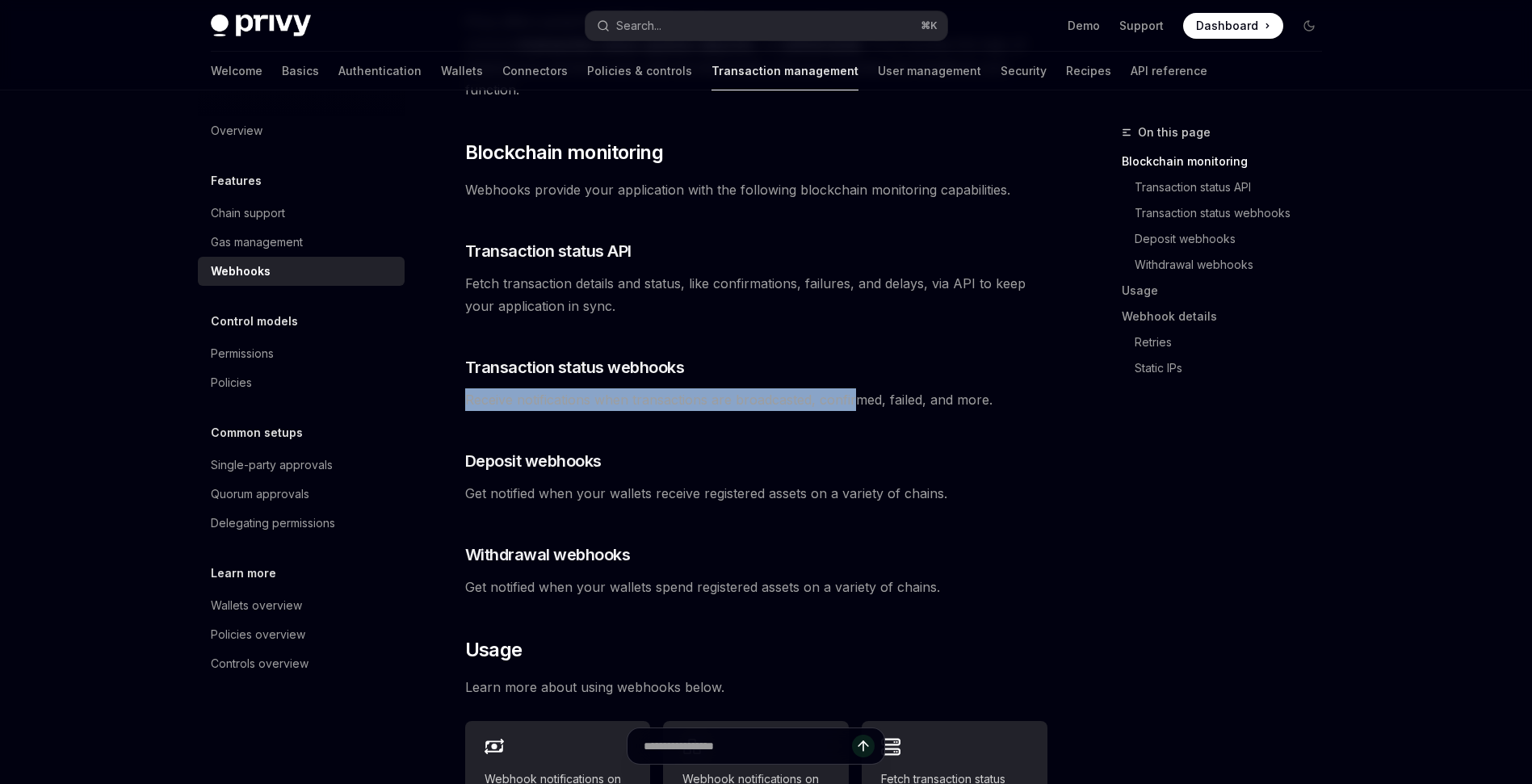
drag, startPoint x: 858, startPoint y: 381, endPoint x: 760, endPoint y: 359, distance: 100.4
click at [760, 359] on div "Privy offers powerful webhooks that allow your app to easily monitor and consum…" at bounding box center [756, 650] width 582 height 1279
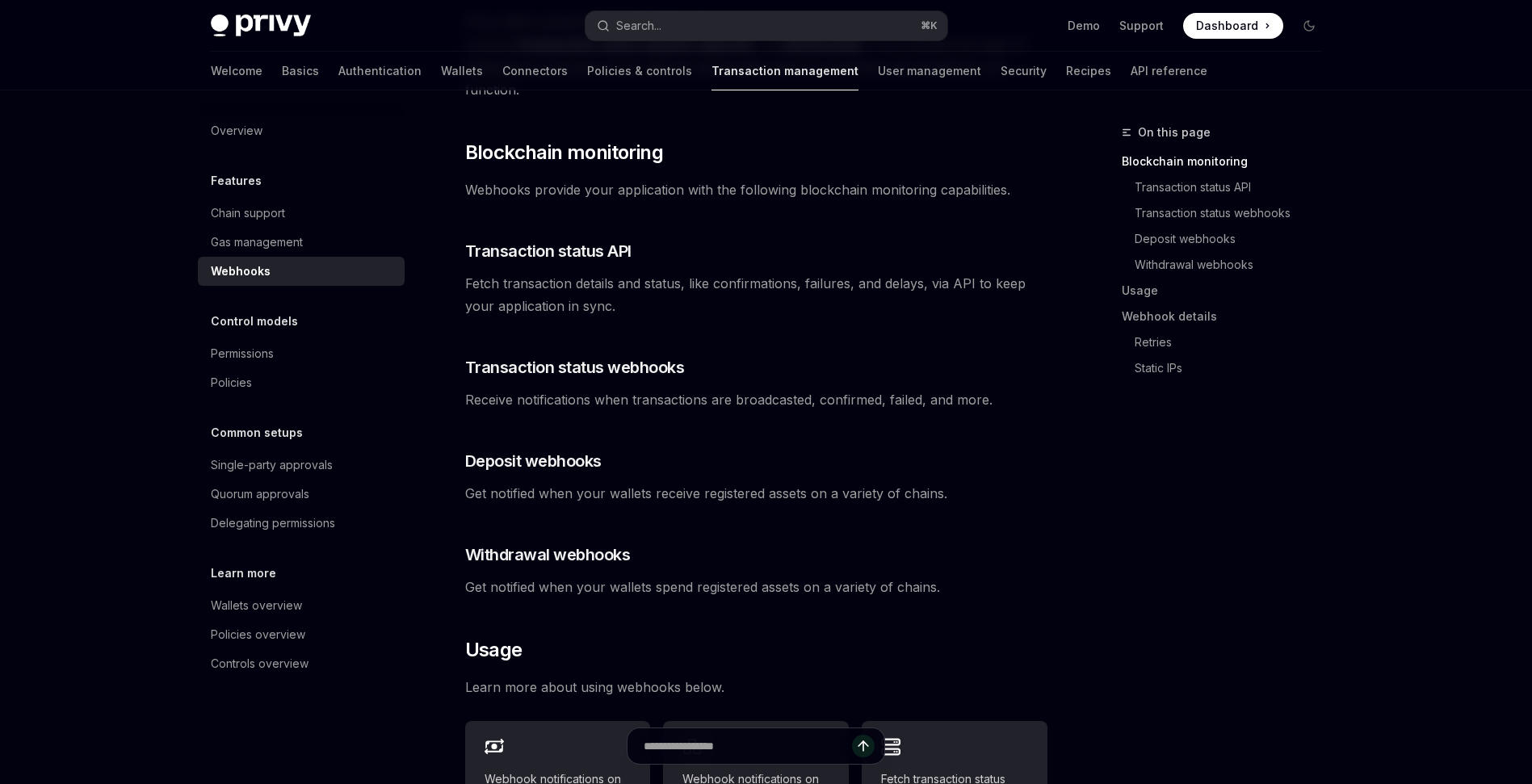
click at [885, 329] on div "Privy offers powerful webhooks that allow your app to easily monitor and consum…" at bounding box center [756, 650] width 582 height 1279
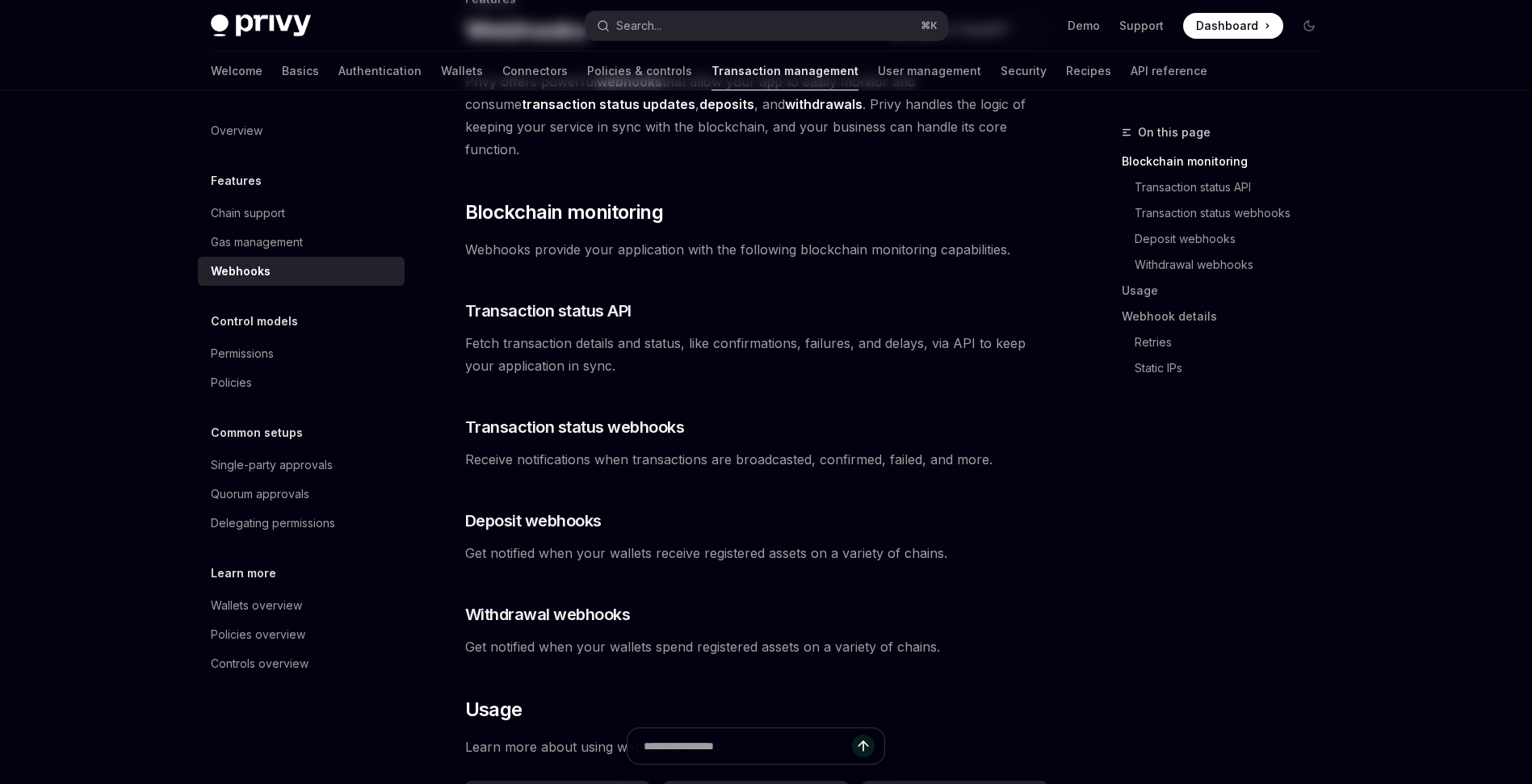
scroll to position [0, 0]
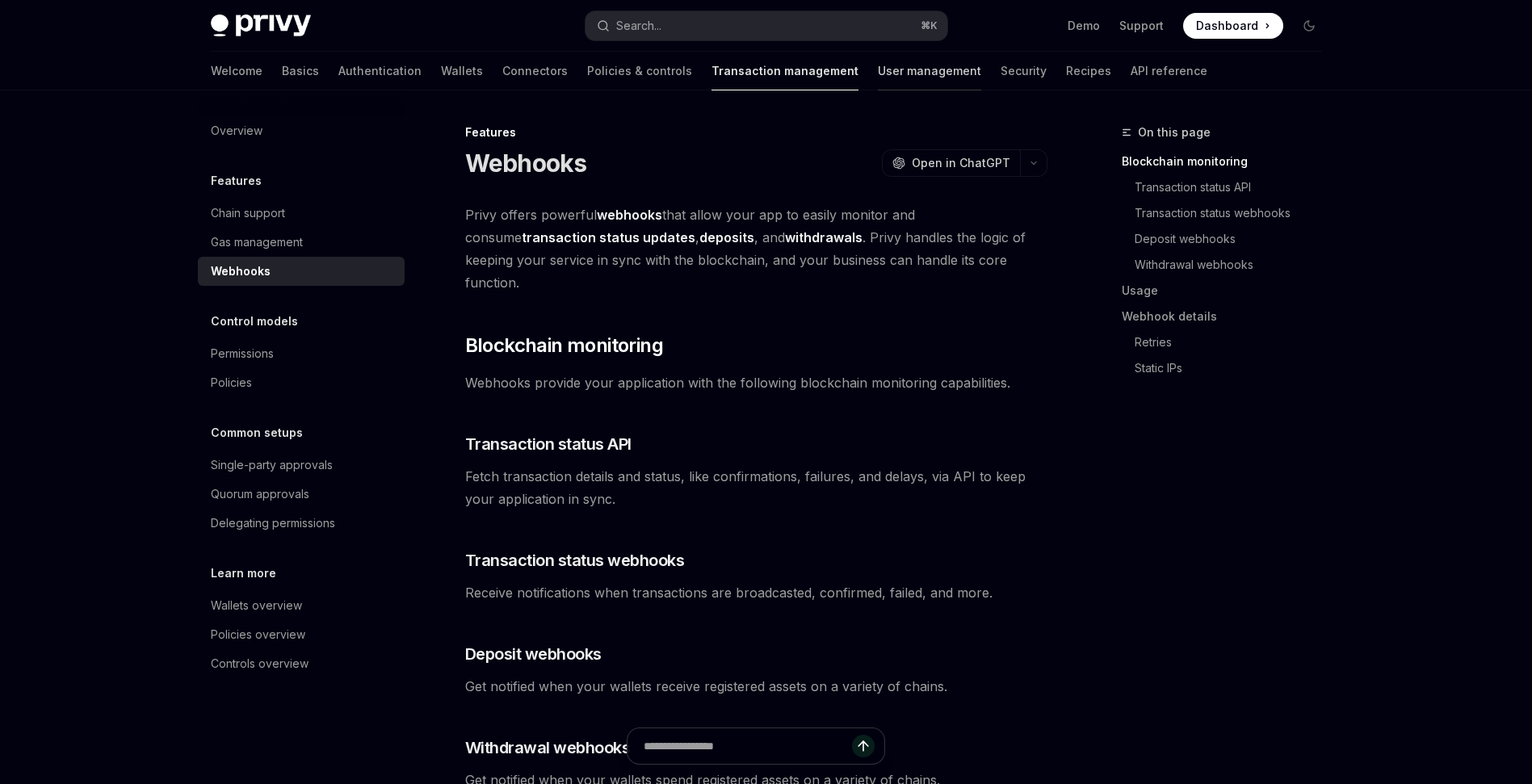
click at [878, 67] on link "User management" at bounding box center [929, 71] width 103 height 39
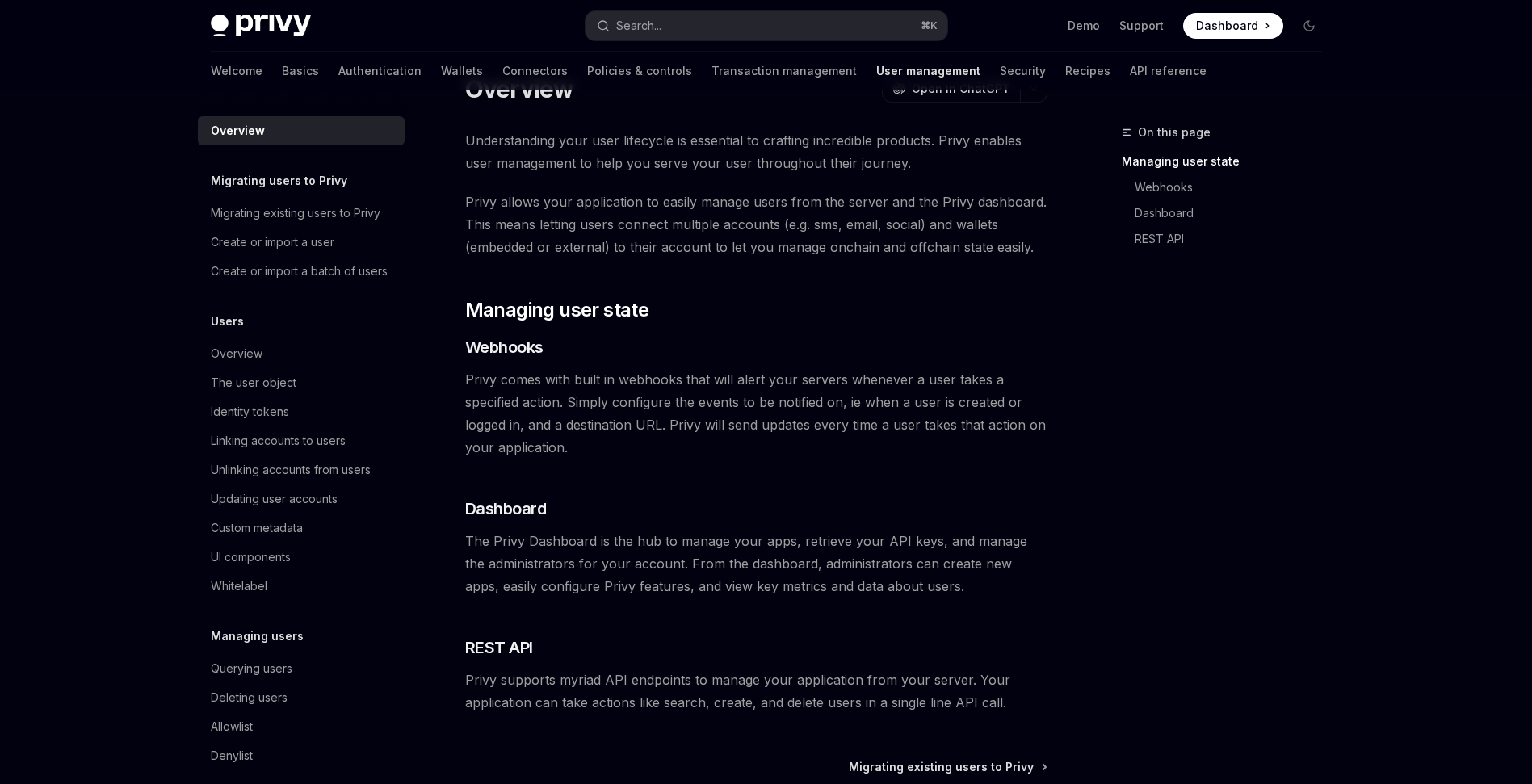
scroll to position [34, 0]
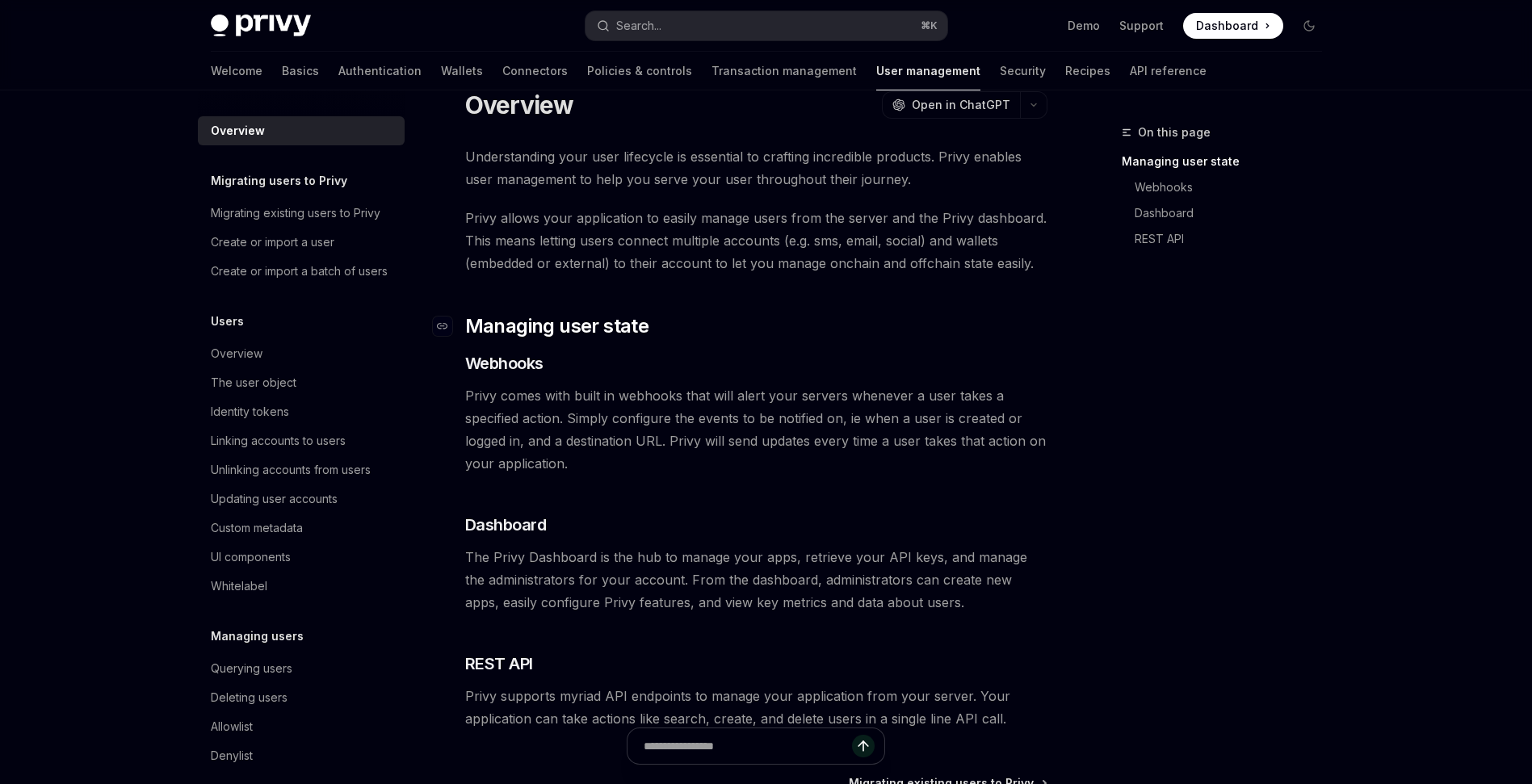
click at [812, 319] on h2 "​ Managing user state" at bounding box center [756, 325] width 582 height 26
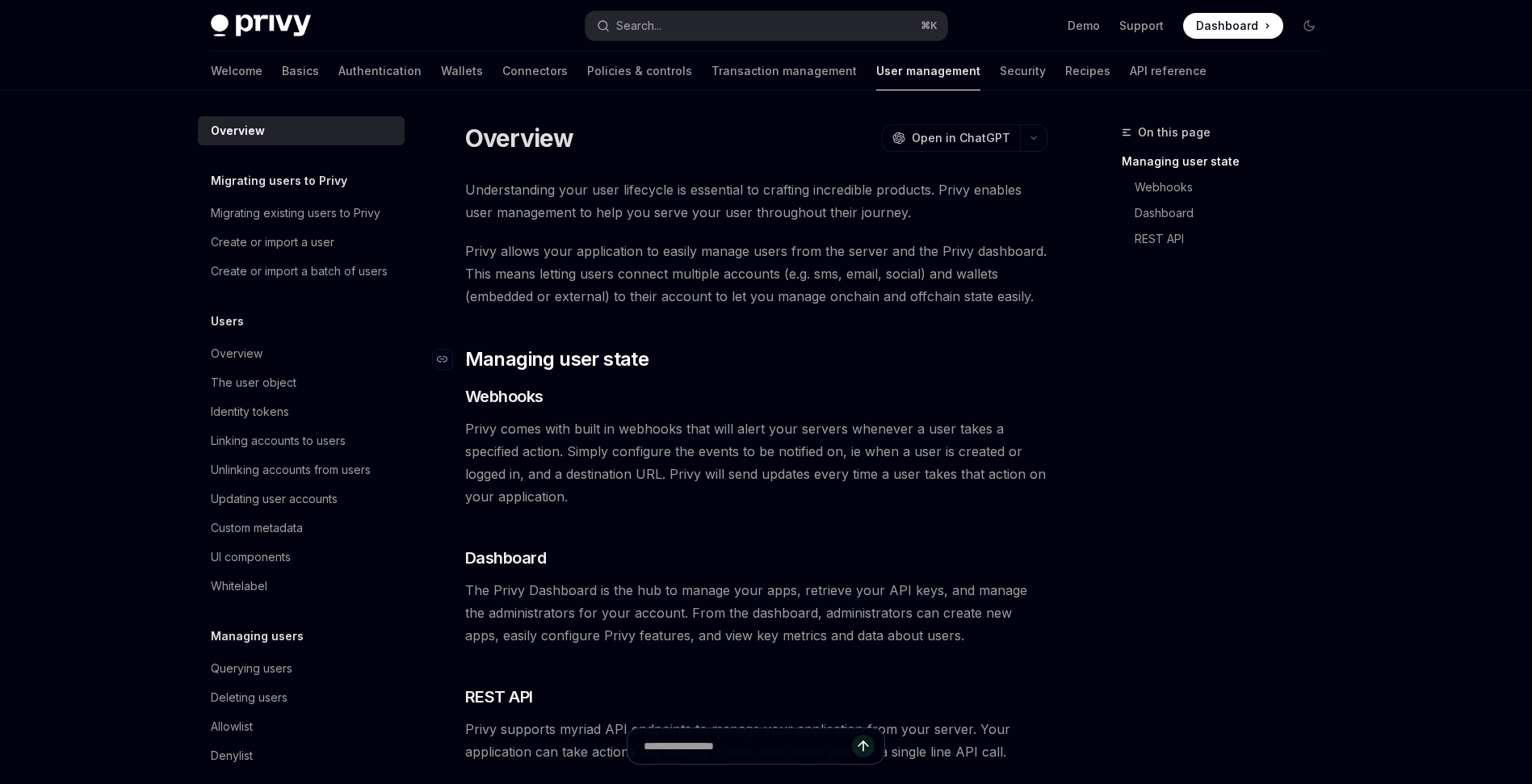
scroll to position [0, 0]
click at [282, 79] on link "Basics" at bounding box center [300, 71] width 37 height 39
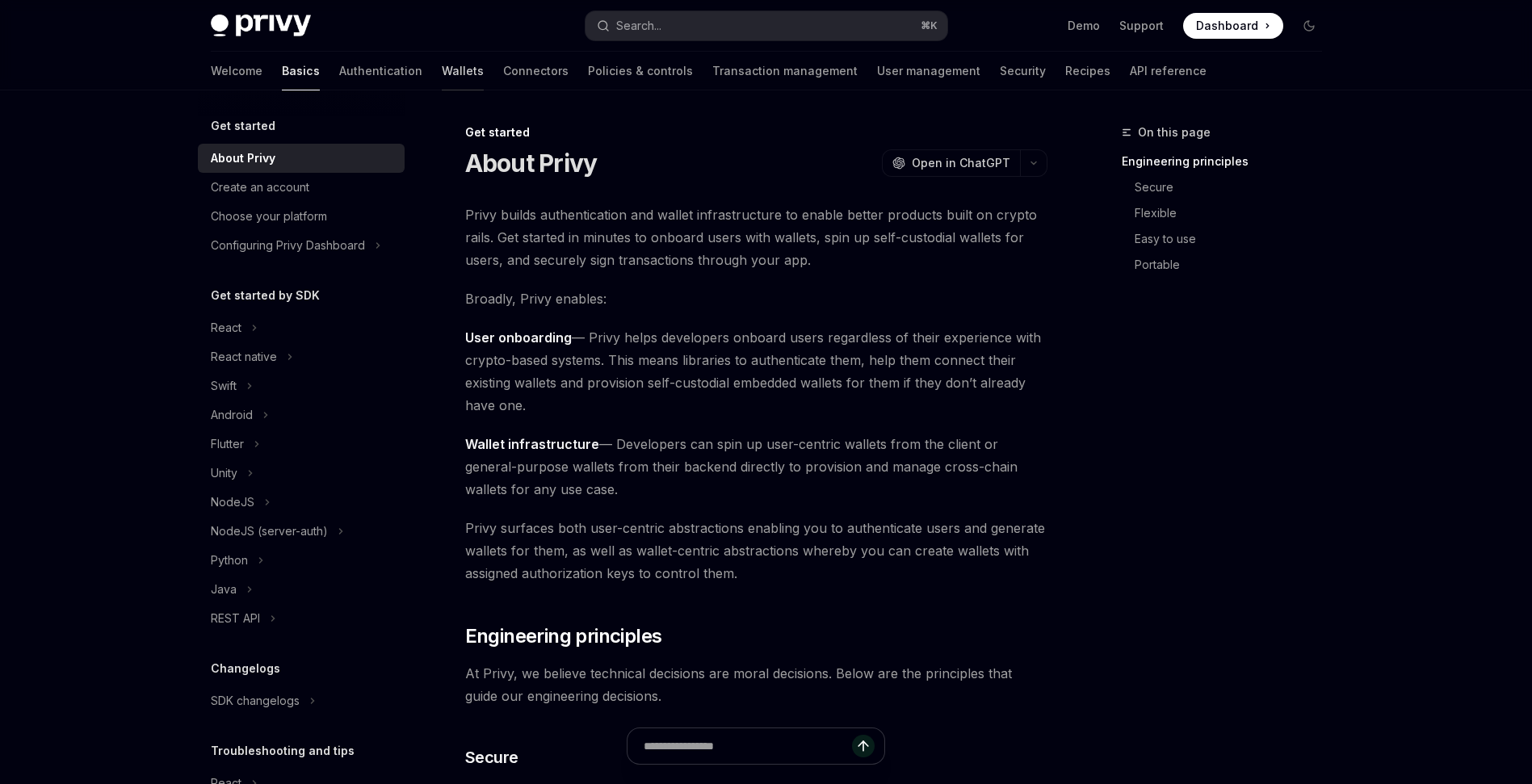
click at [442, 75] on link "Wallets" at bounding box center [463, 71] width 42 height 39
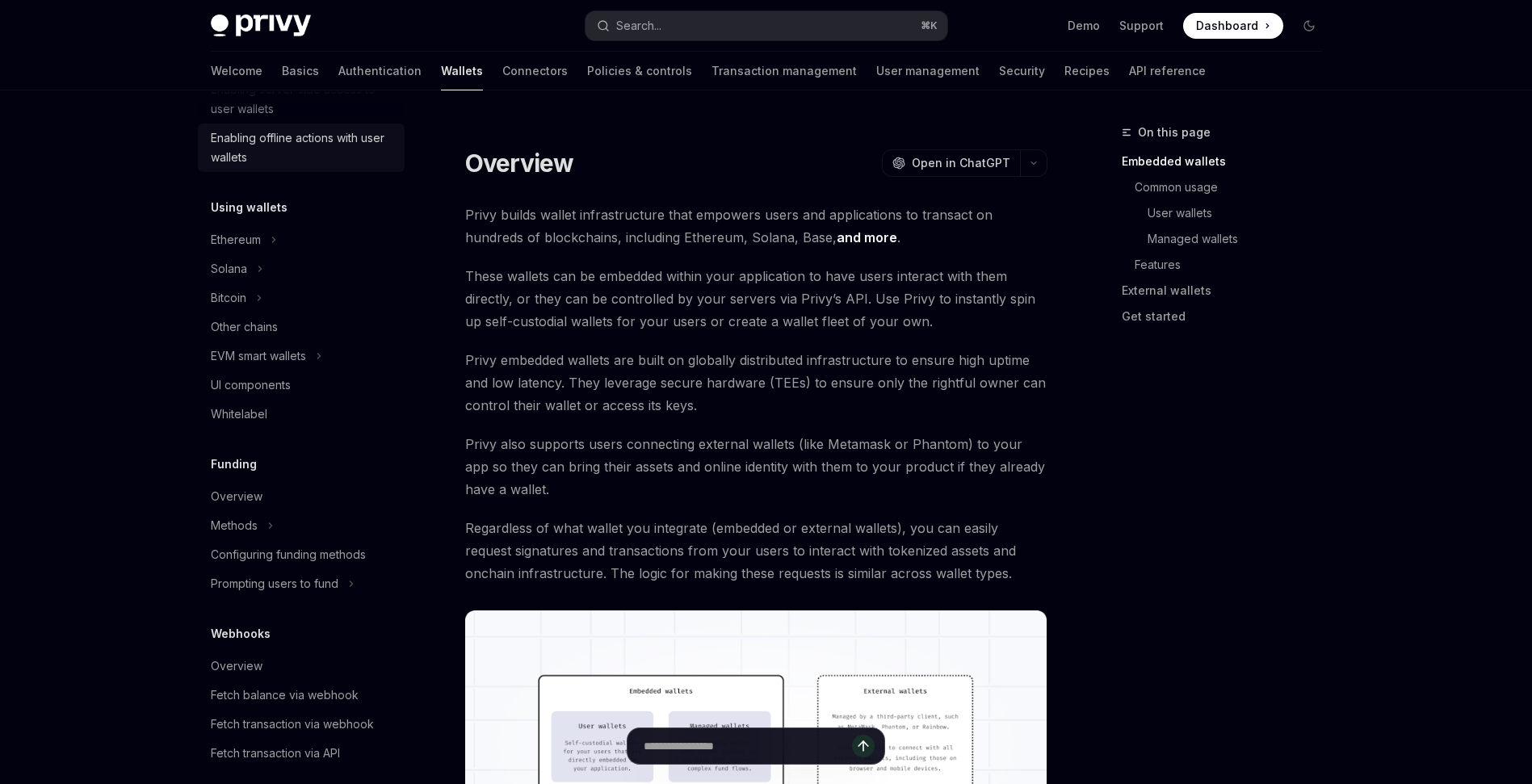
scroll to position [325, 0]
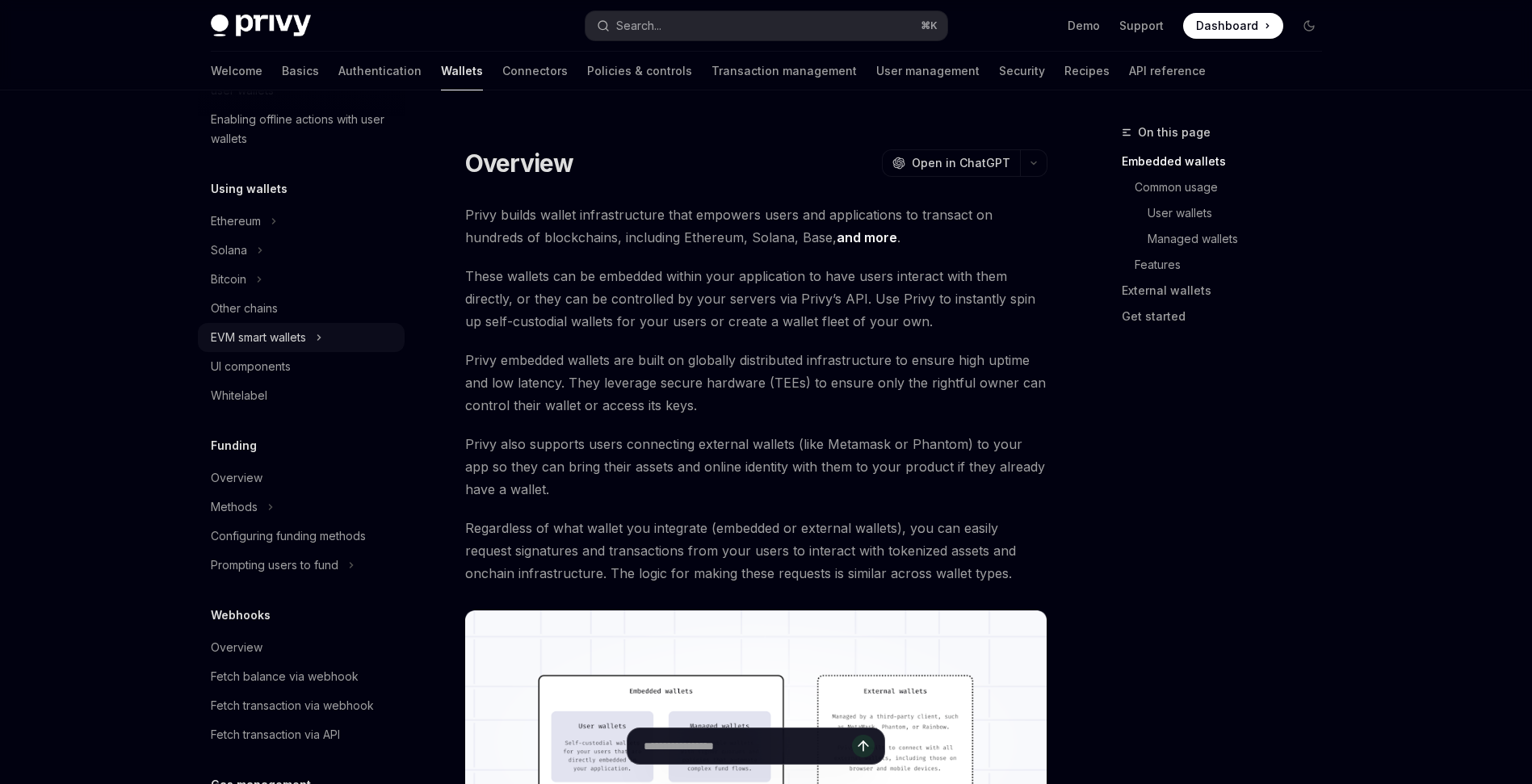
click at [279, 337] on div "EVM smart wallets" at bounding box center [258, 337] width 96 height 19
type textarea "*"
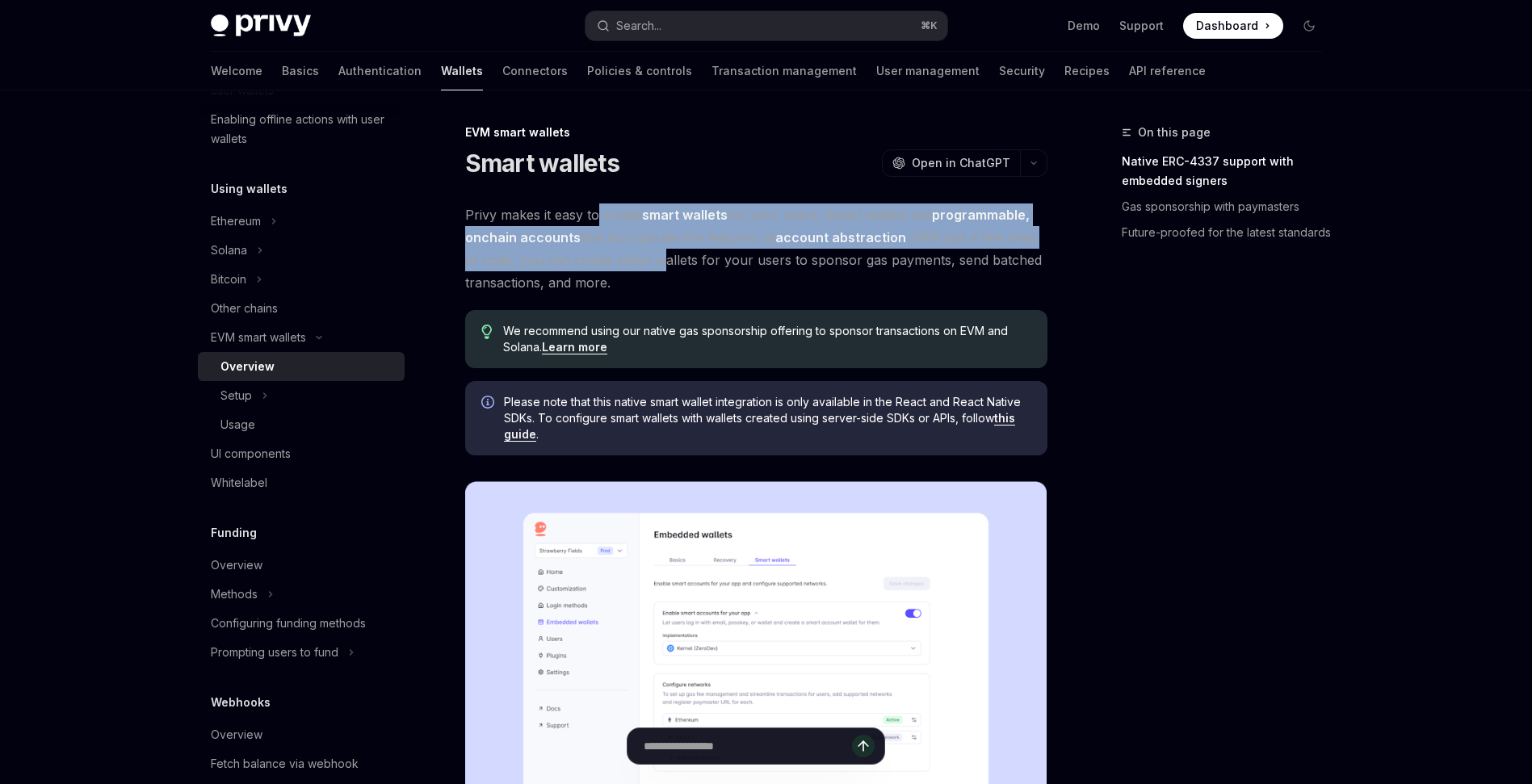
drag, startPoint x: 648, startPoint y: 261, endPoint x: 597, endPoint y: 217, distance: 67.4
click at [597, 217] on span "Privy makes it easy to create smart wallets for your users. Smart wallets are p…" at bounding box center [756, 249] width 582 height 91
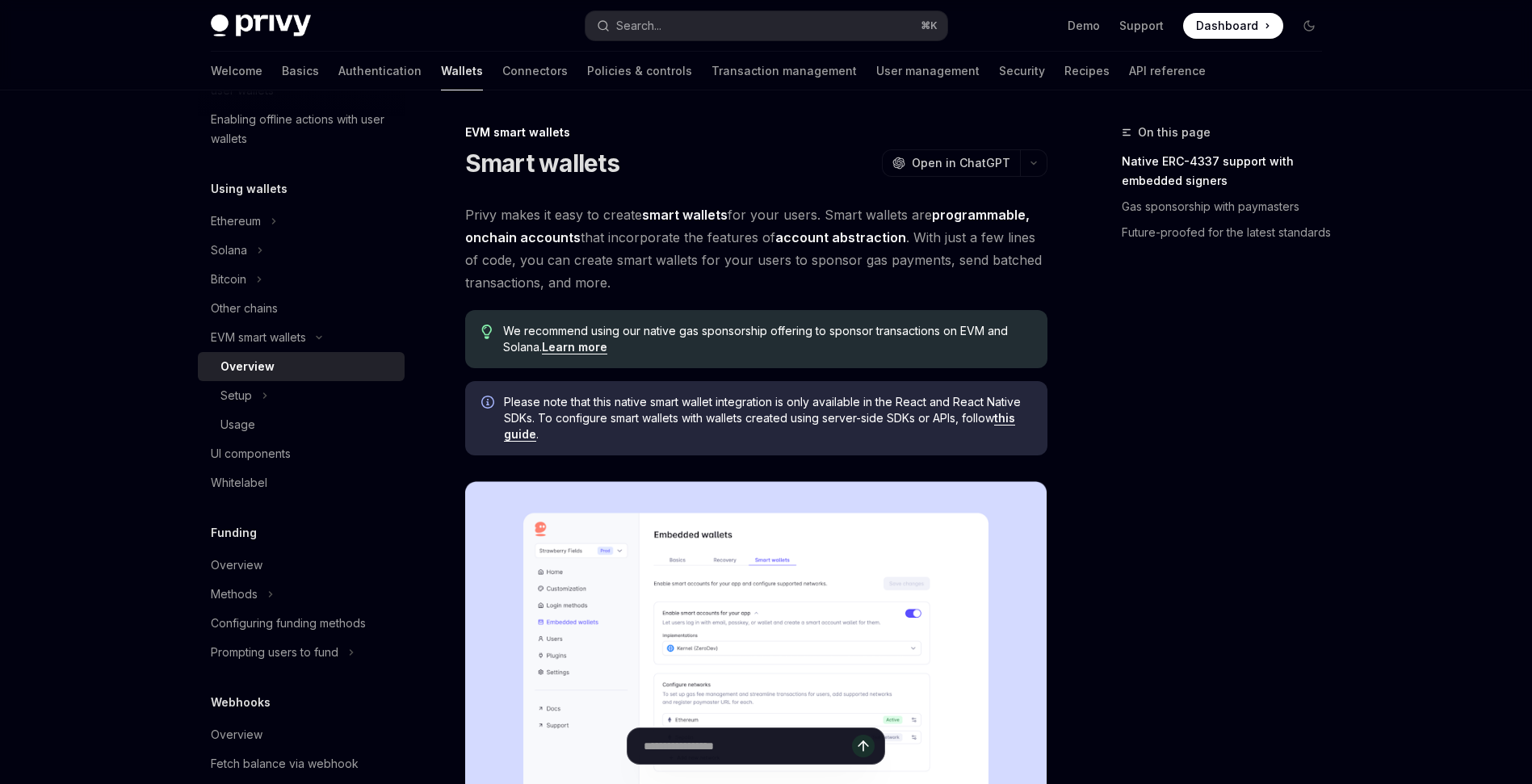
click at [769, 259] on span "Privy makes it easy to create smart wallets for your users. Smart wallets are p…" at bounding box center [756, 249] width 582 height 91
click at [642, 280] on span "Privy makes it easy to create smart wallets for your users. Smart wallets are p…" at bounding box center [756, 249] width 582 height 91
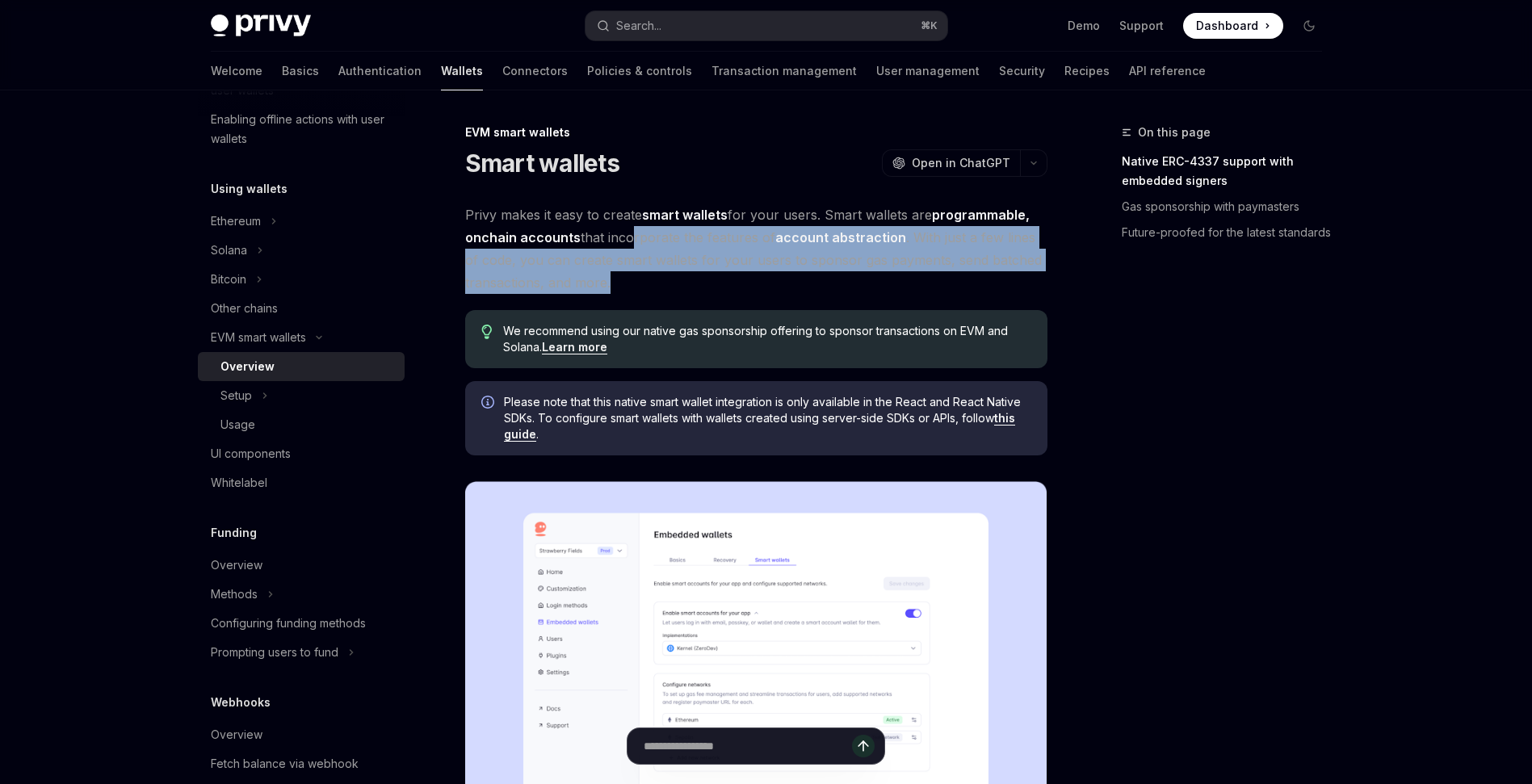
drag, startPoint x: 682, startPoint y: 286, endPoint x: 623, endPoint y: 234, distance: 78.6
click at [623, 234] on span "Privy makes it easy to create smart wallets for your users. Smart wallets are p…" at bounding box center [756, 249] width 582 height 91
click at [711, 285] on span "Privy makes it easy to create smart wallets for your users. Smart wallets are p…" at bounding box center [756, 249] width 582 height 91
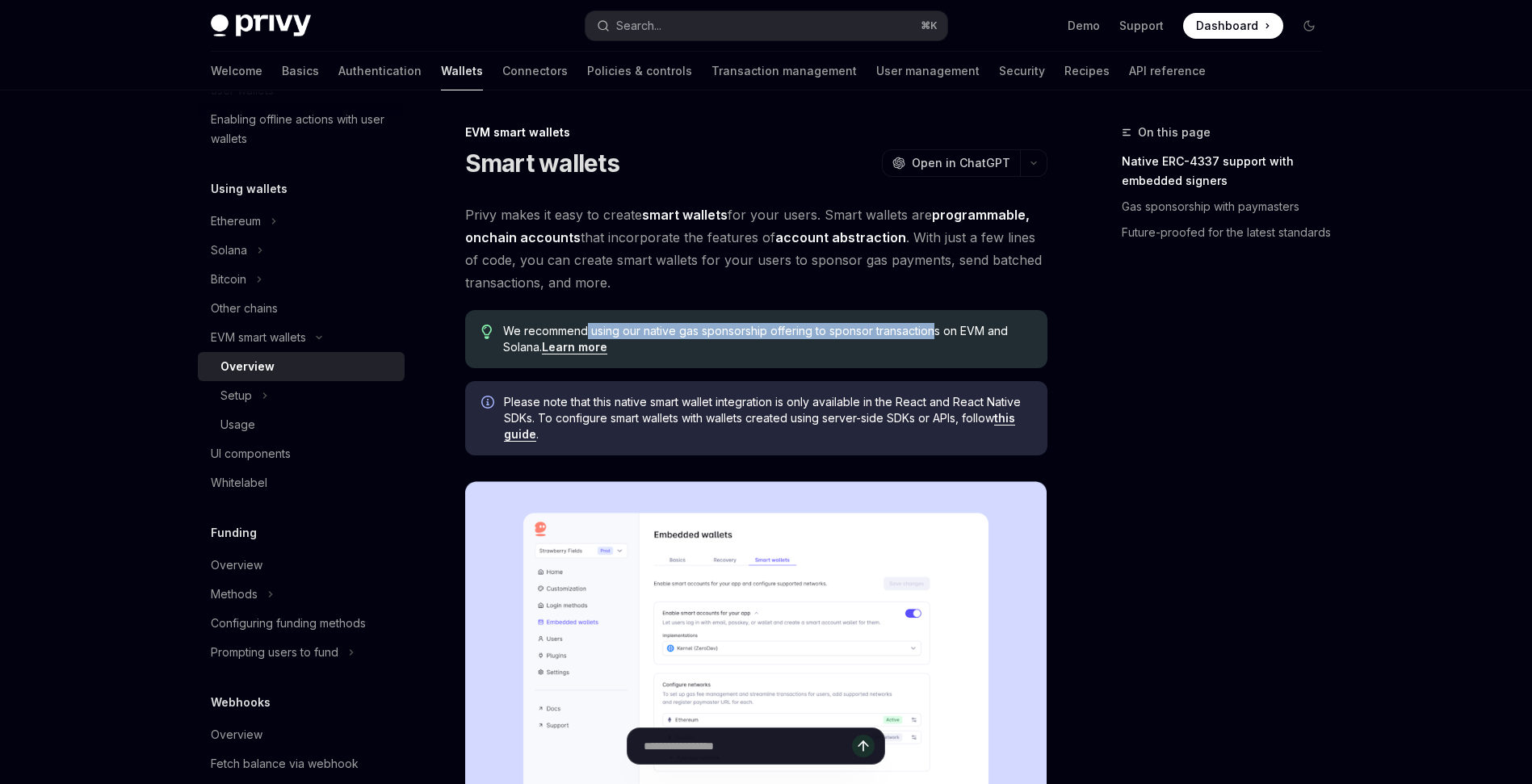
drag, startPoint x: 584, startPoint y: 325, endPoint x: 937, endPoint y: 330, distance: 353.0
click at [937, 330] on span "We recommend using our native gas sponsorship offering to sponsor transactions …" at bounding box center [767, 339] width 528 height 33
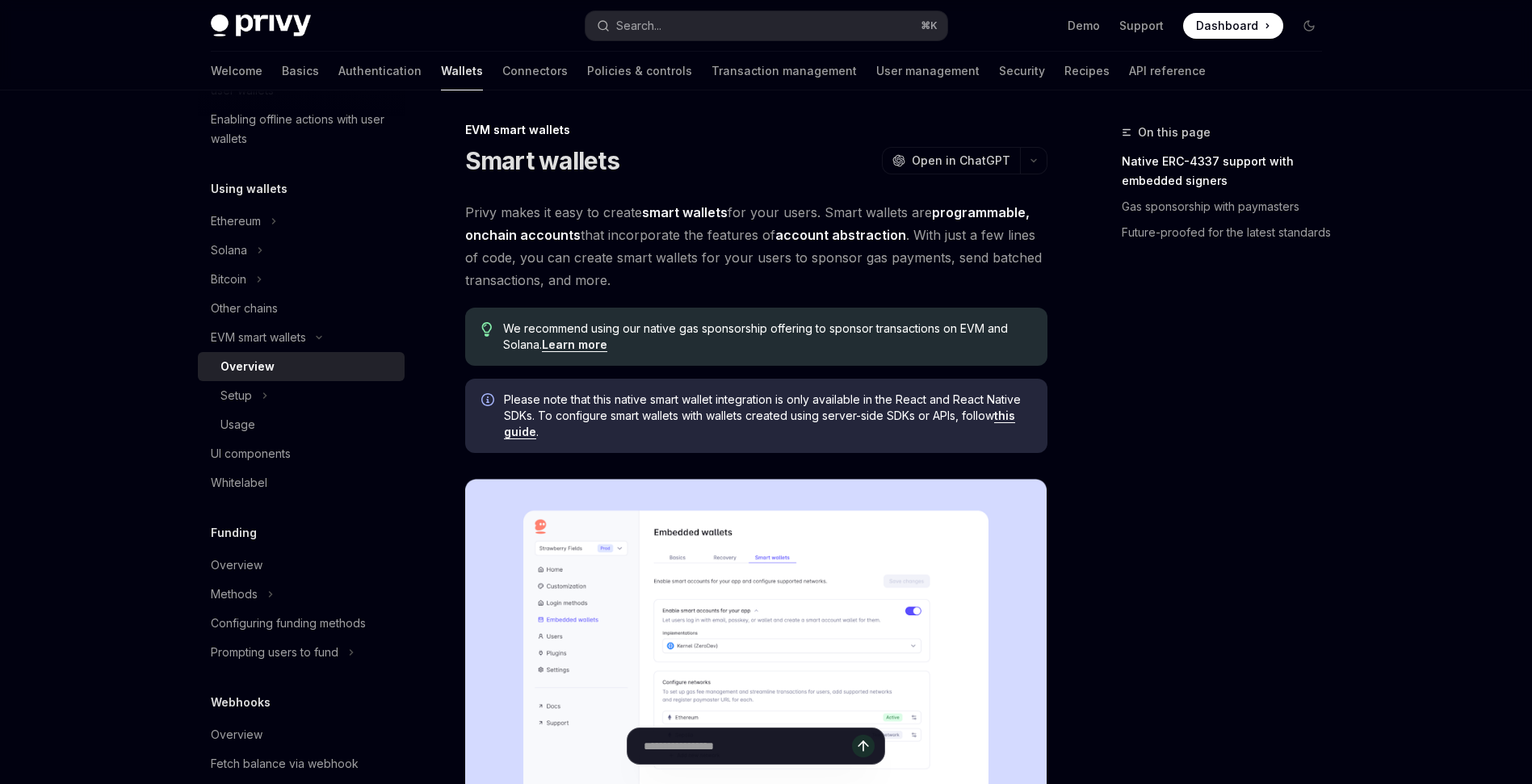
scroll to position [3, 0]
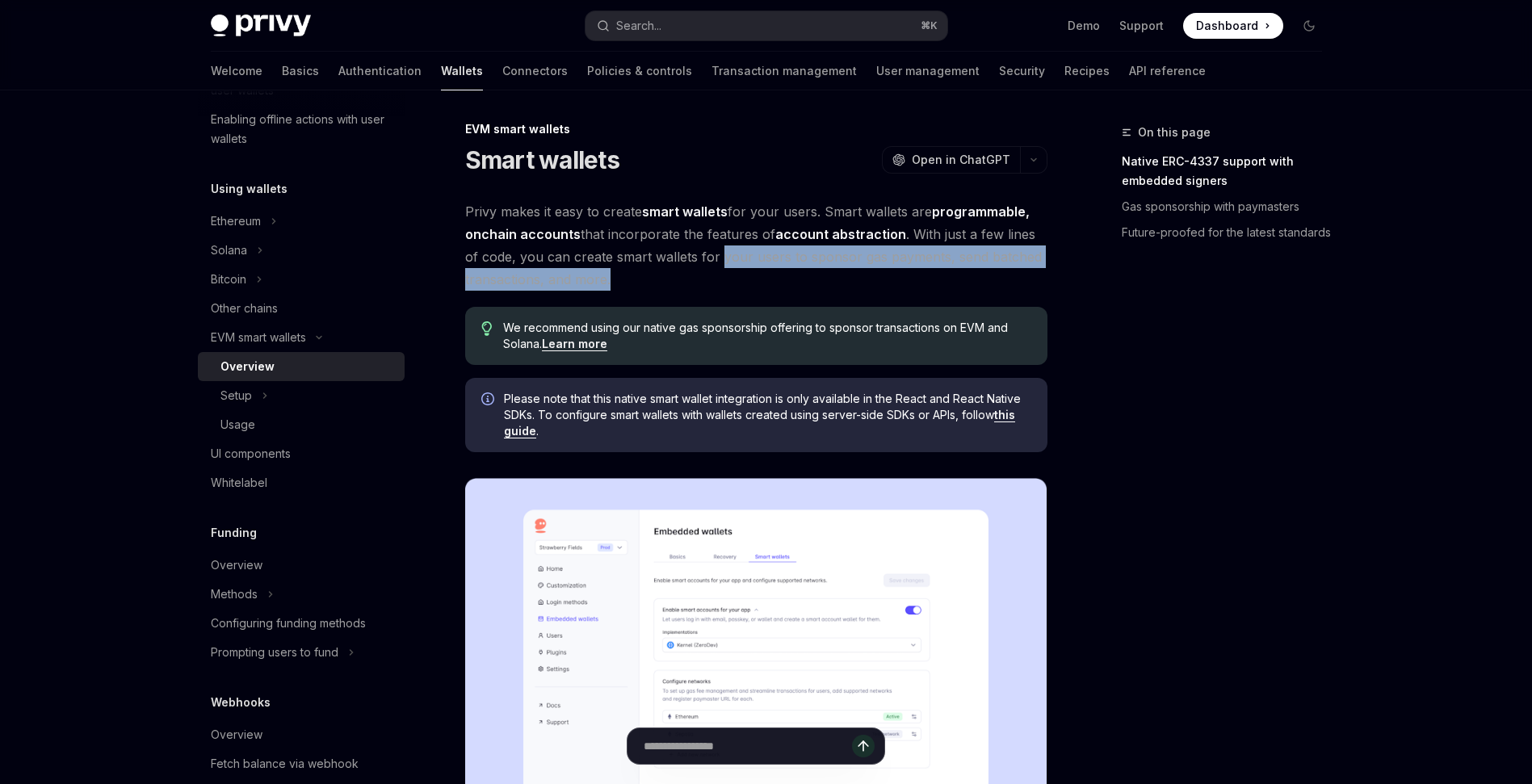
drag, startPoint x: 763, startPoint y: 278, endPoint x: 701, endPoint y: 253, distance: 66.9
click at [701, 253] on span "Privy makes it easy to create smart wallets for your users. Smart wallets are p…" at bounding box center [756, 246] width 582 height 91
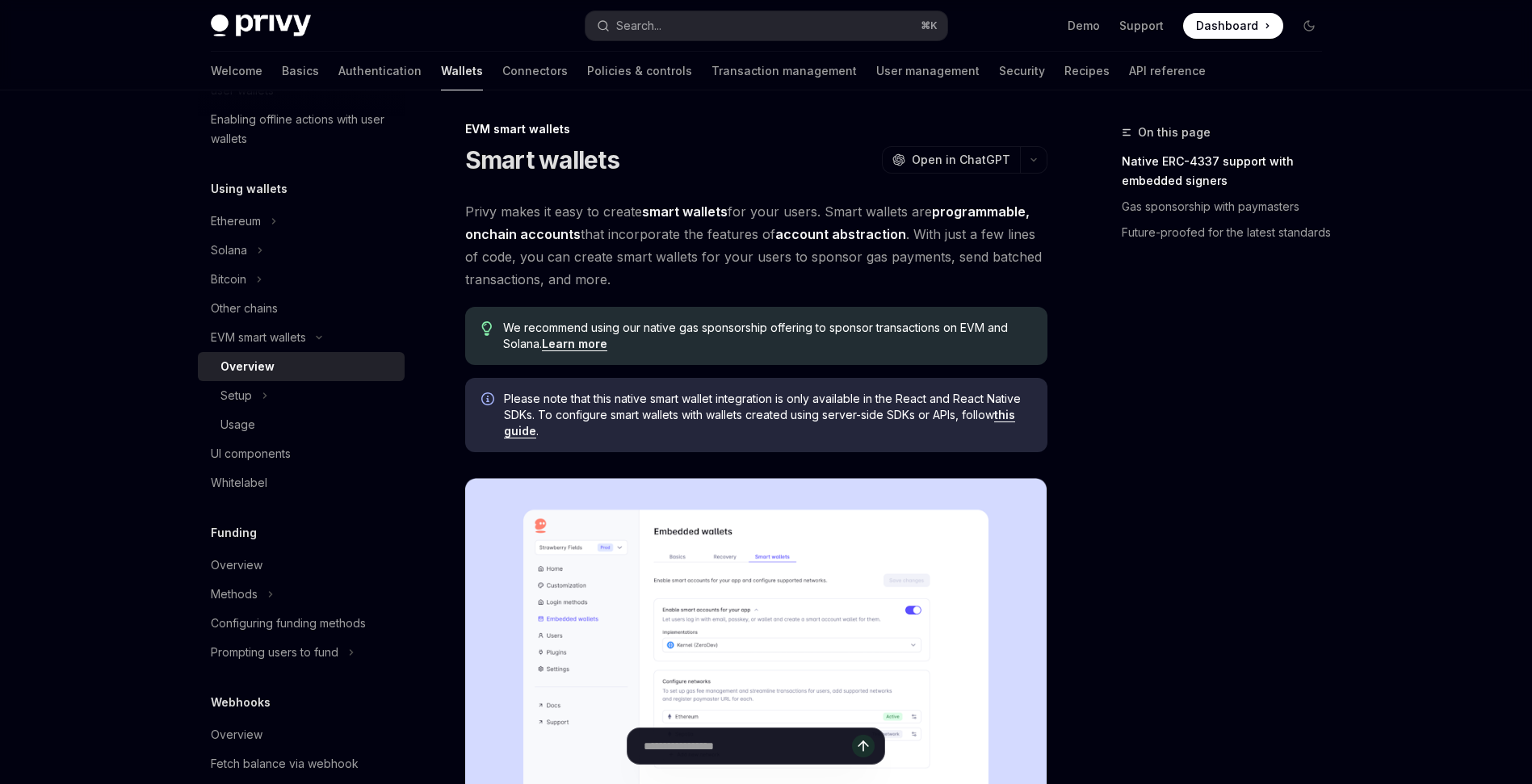
click at [948, 284] on span "Privy makes it easy to create smart wallets for your users. Smart wallets are p…" at bounding box center [756, 246] width 582 height 91
drag, startPoint x: 659, startPoint y: 267, endPoint x: 593, endPoint y: 248, distance: 68.7
click at [593, 248] on span "Privy makes it easy to create smart wallets for your users. Smart wallets are p…" at bounding box center [756, 246] width 582 height 91
click at [742, 273] on span "Privy makes it easy to create smart wallets for your users. Smart wallets are p…" at bounding box center [756, 246] width 582 height 91
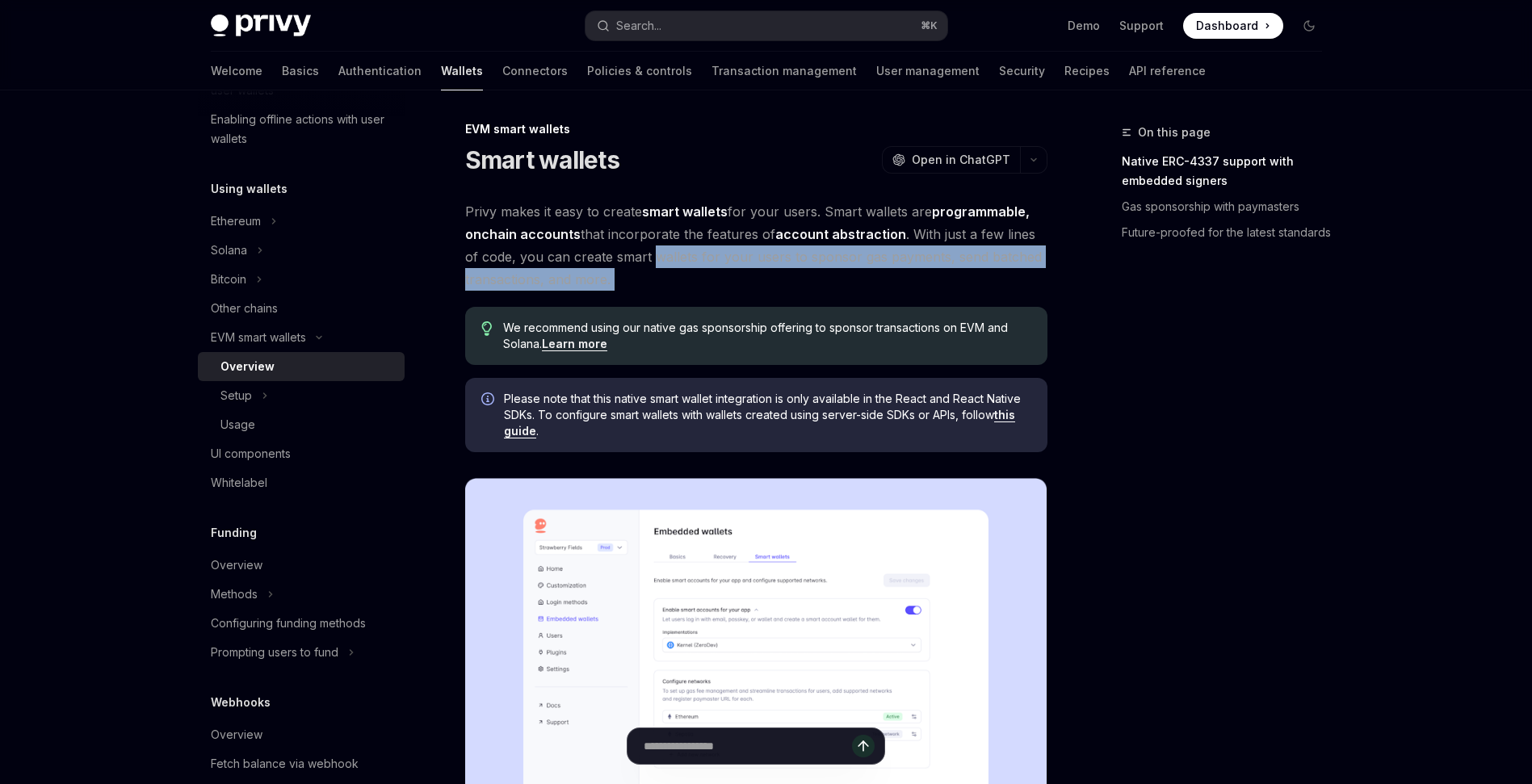
drag, startPoint x: 742, startPoint y: 273, endPoint x: 658, endPoint y: 250, distance: 87.1
click at [658, 250] on span "Privy makes it easy to create smart wallets for your users. Smart wallets are p…" at bounding box center [756, 246] width 582 height 91
click at [754, 268] on span "Privy makes it easy to create smart wallets for your users. Smart wallets are p…" at bounding box center [756, 246] width 582 height 91
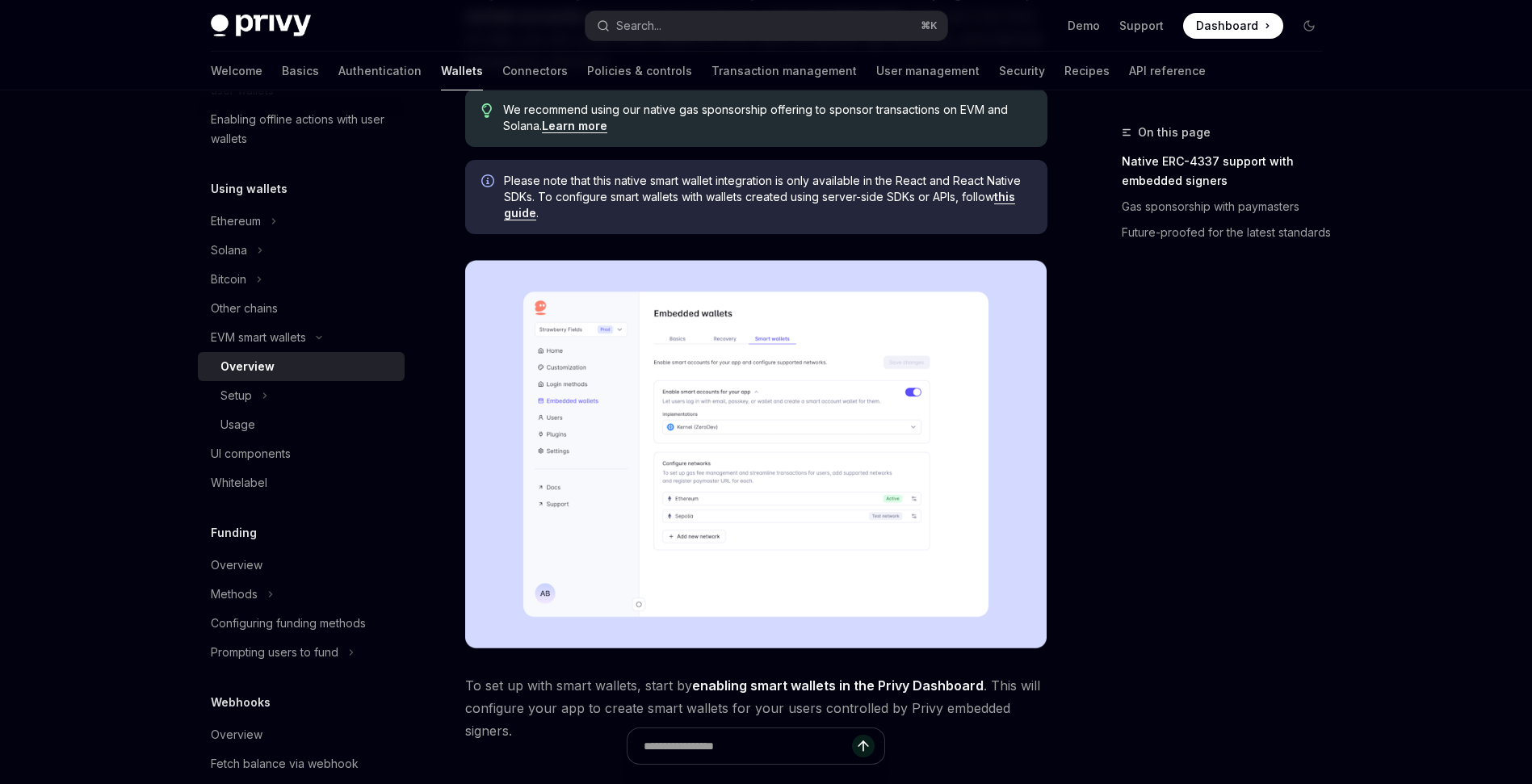
scroll to position [221, 0]
click at [763, 457] on img at bounding box center [756, 454] width 582 height 388
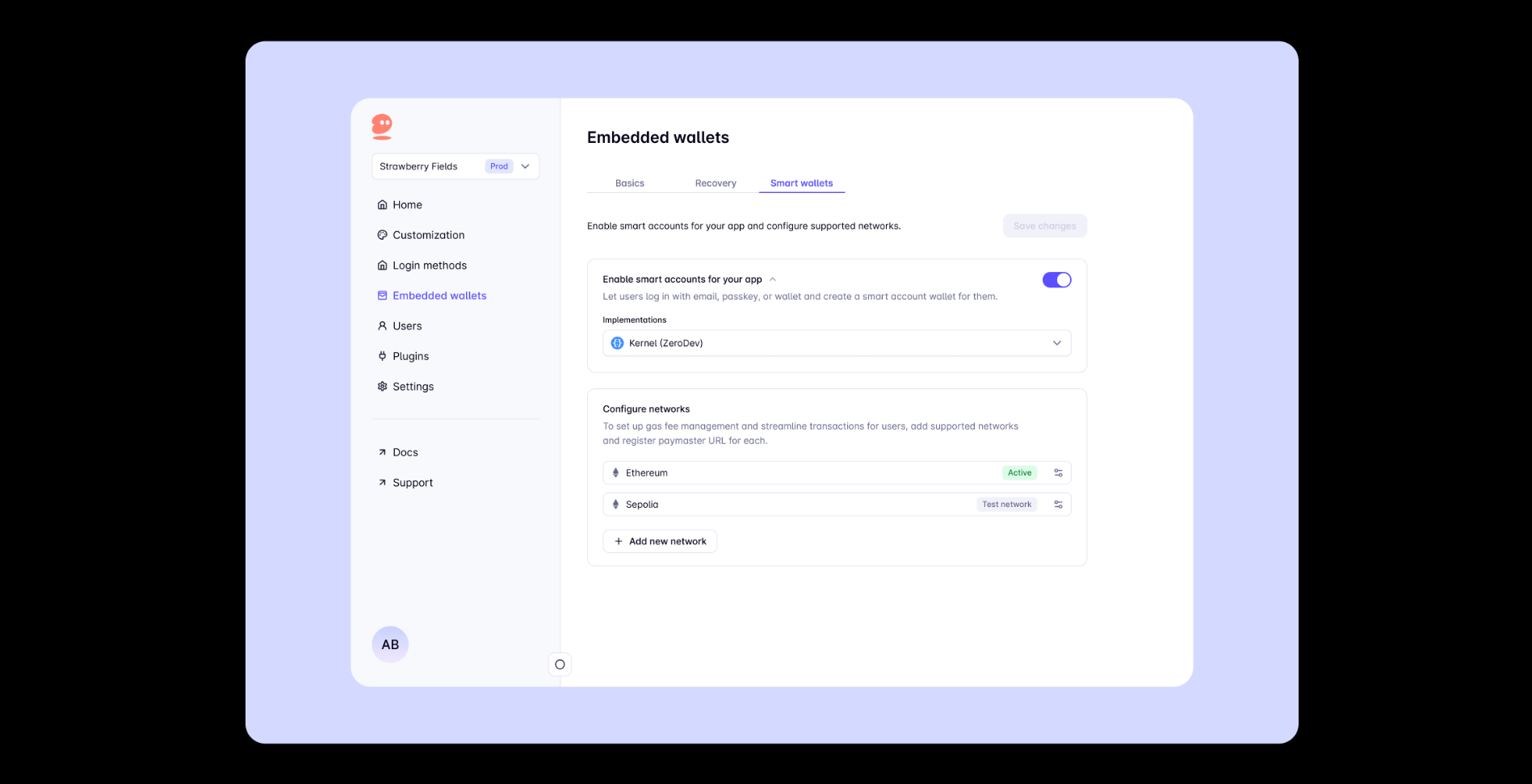
click at [837, 390] on img at bounding box center [772, 392] width 1053 height 703
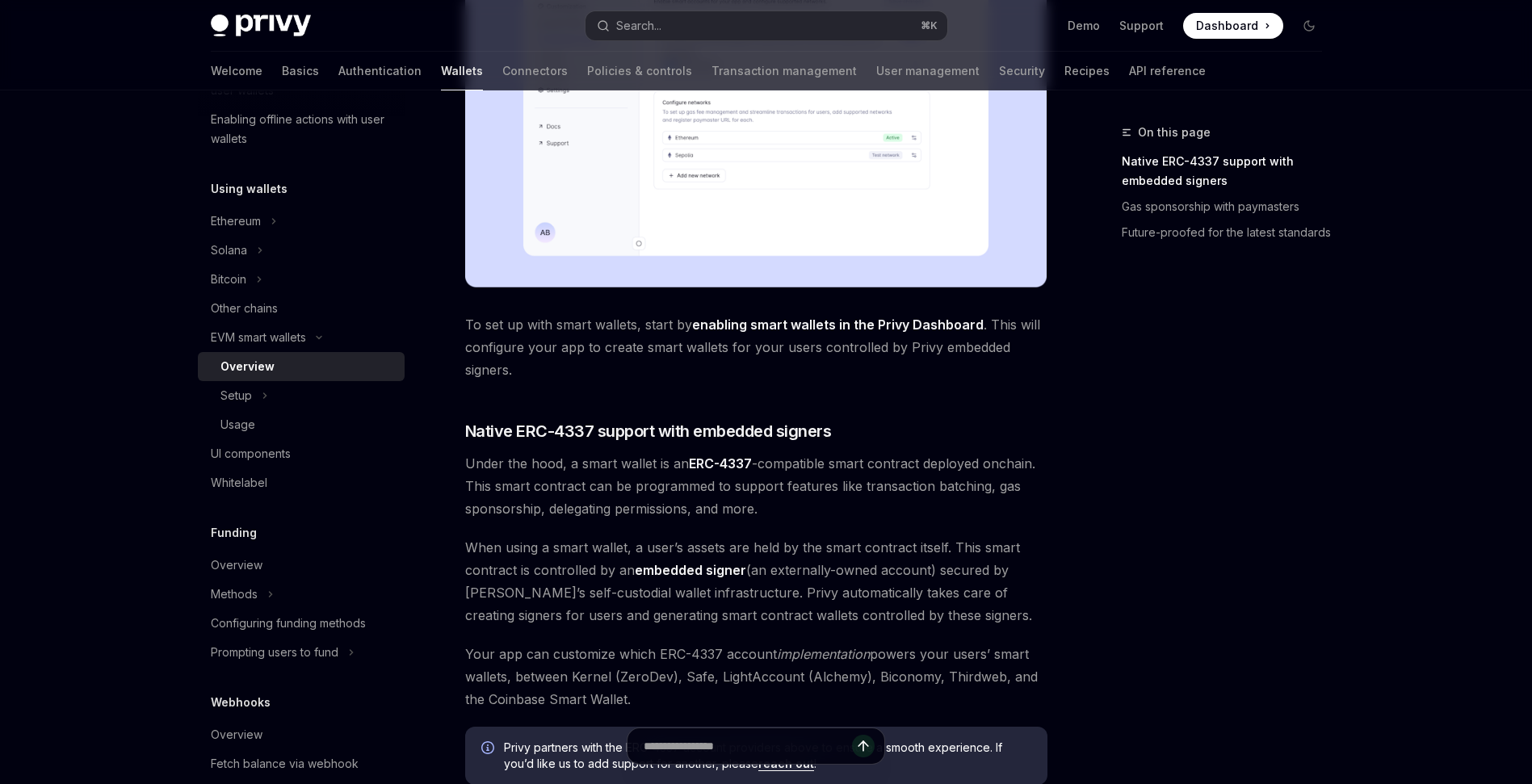
scroll to position [582, 0]
drag, startPoint x: 555, startPoint y: 371, endPoint x: 479, endPoint y: 326, distance: 88.3
click at [479, 326] on span "To set up with smart wallets, start by enabling smart wallets in the Privy Dash…" at bounding box center [756, 346] width 582 height 68
click at [649, 361] on span "To set up with smart wallets, start by enabling smart wallets in the Privy Dash…" at bounding box center [756, 346] width 582 height 68
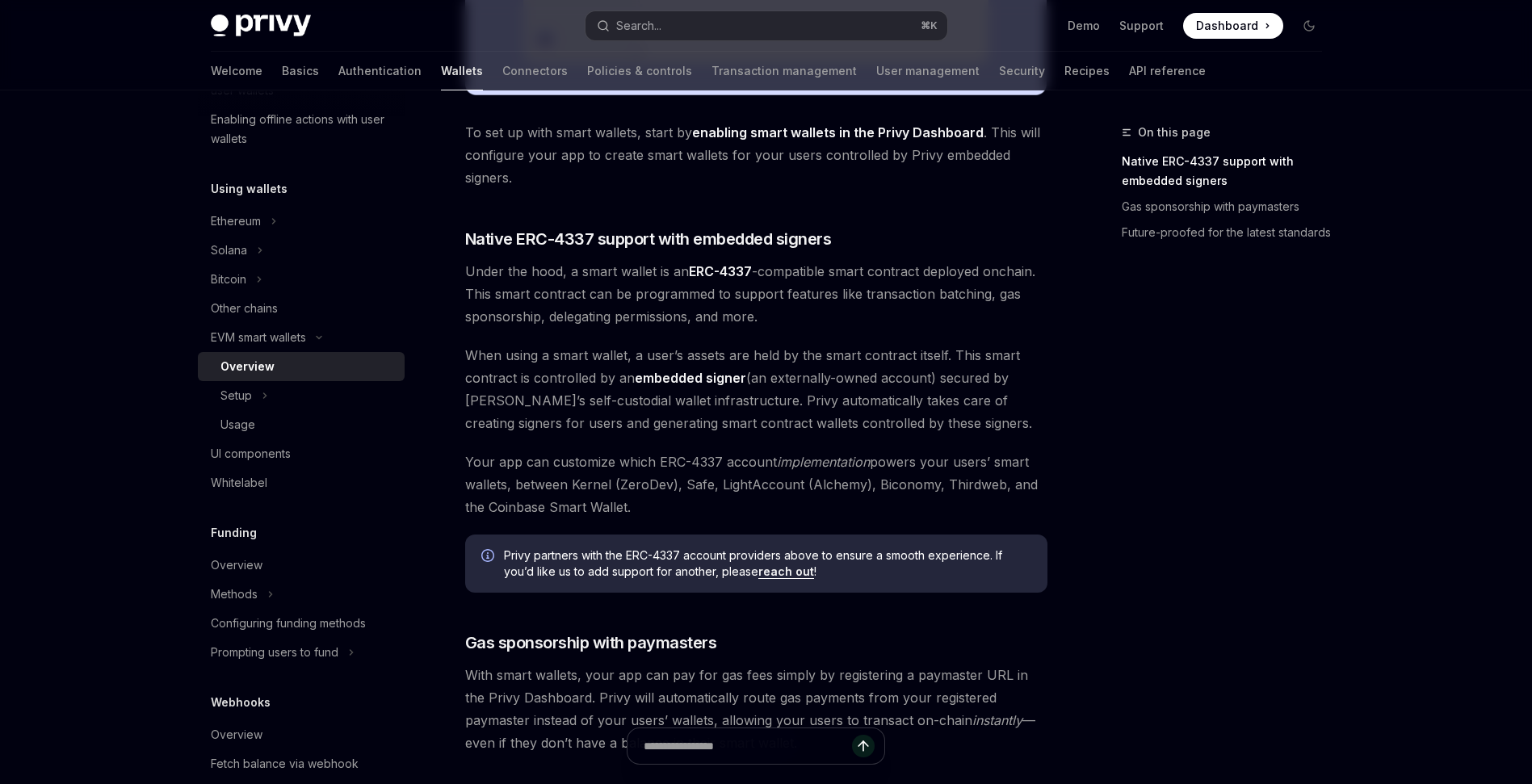
scroll to position [797, 0]
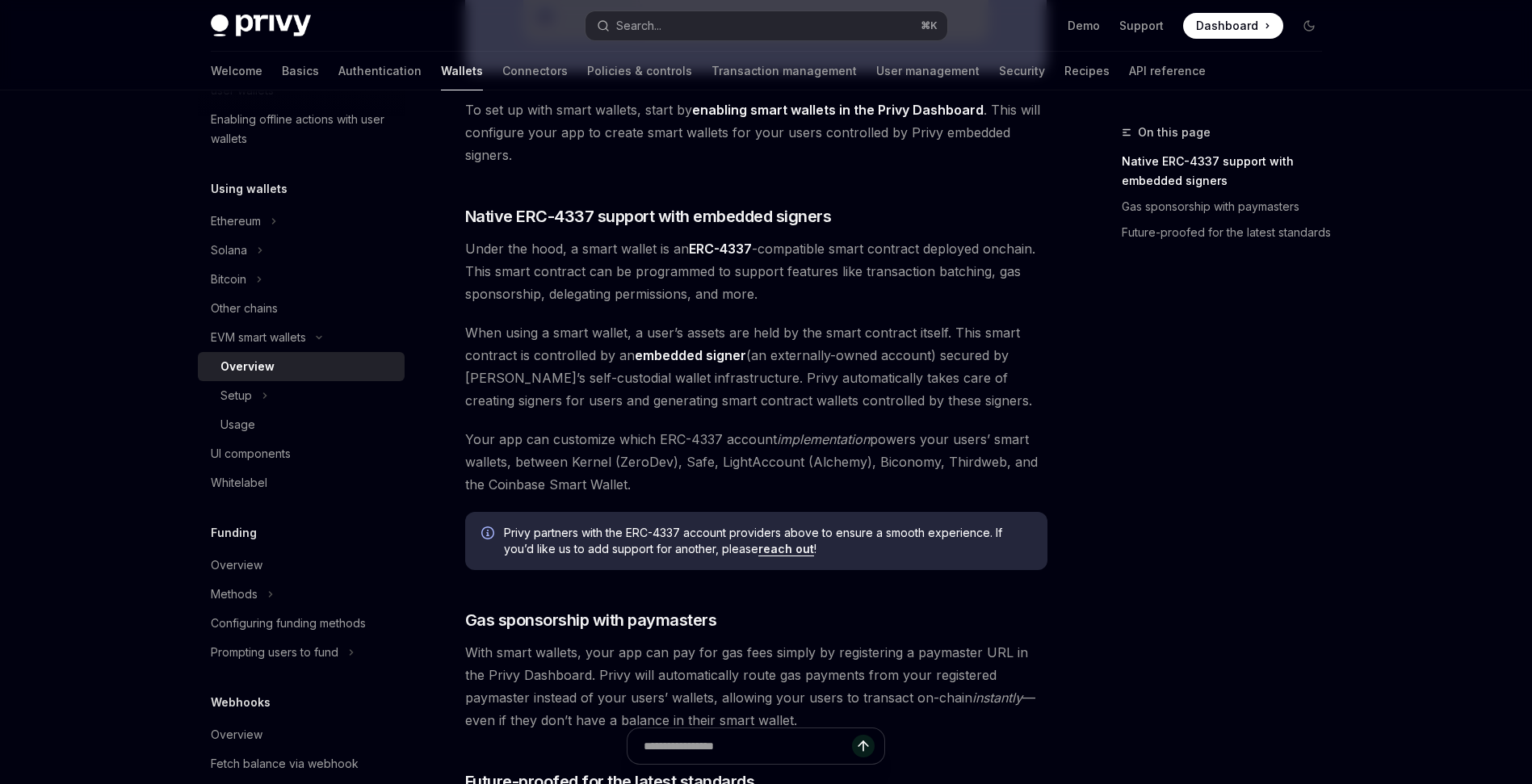
drag, startPoint x: 887, startPoint y: 300, endPoint x: 866, endPoint y: 247, distance: 57.0
click at [866, 247] on span "Under the hood, a smart wallet is an ERC-4337 -compatible smart contract deploy…" at bounding box center [756, 271] width 582 height 68
click at [836, 306] on div "Privy makes it easy to create smart wallets for your users. Smart wallets are p…" at bounding box center [756, 150] width 582 height 1486
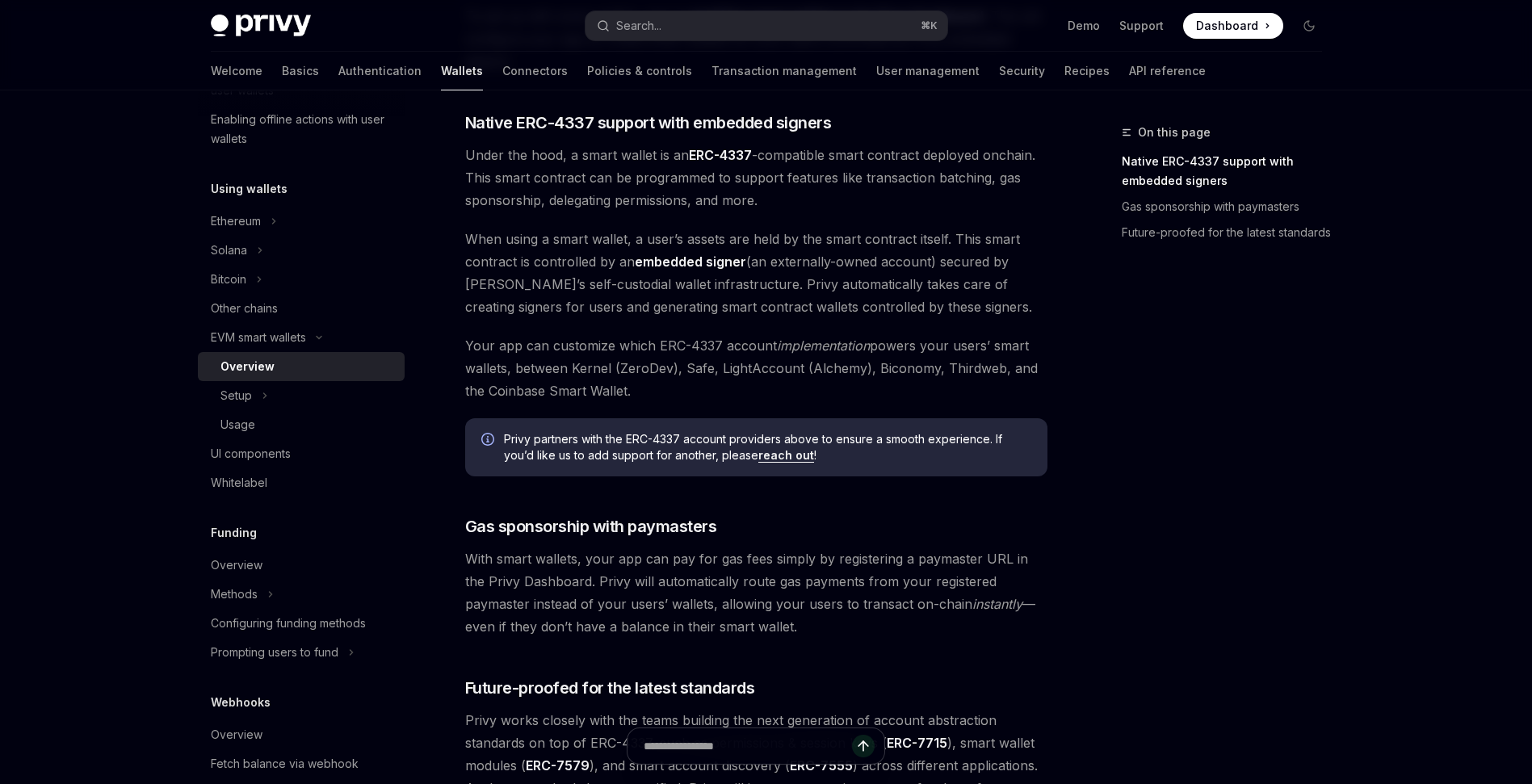
scroll to position [894, 0]
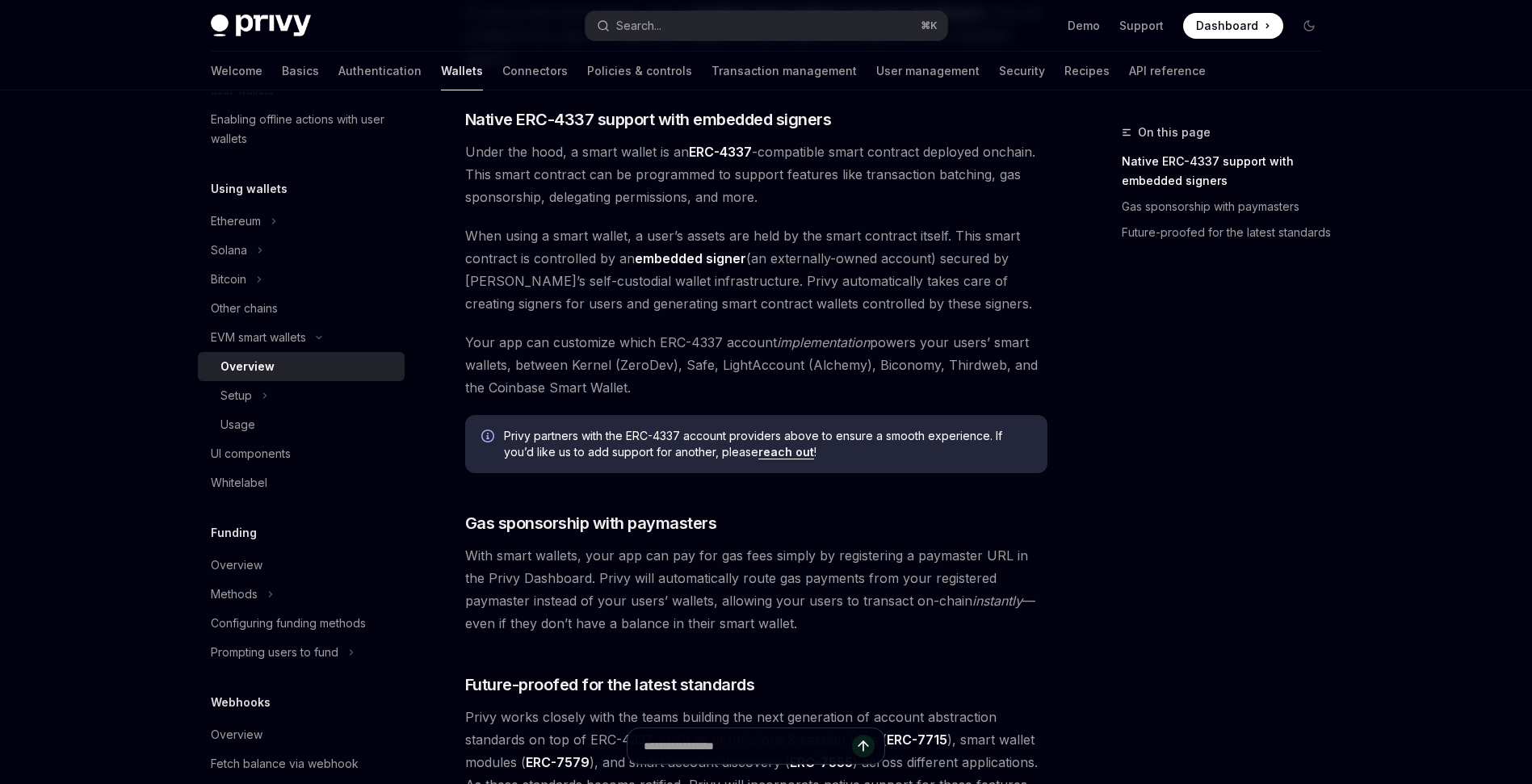
drag, startPoint x: 958, startPoint y: 313, endPoint x: 842, endPoint y: 229, distance: 143.2
click at [842, 229] on span "When using a smart wallet, a user’s assets are held by the smart contract itsel…" at bounding box center [756, 270] width 582 height 91
click at [961, 305] on span "When using a smart wallet, a user’s assets are held by the smart contract itsel…" at bounding box center [756, 270] width 582 height 91
drag, startPoint x: 933, startPoint y: 302, endPoint x: 872, endPoint y: 279, distance: 65.2
click at [872, 279] on span "When using a smart wallet, a user’s assets are held by the smart contract itsel…" at bounding box center [756, 270] width 582 height 91
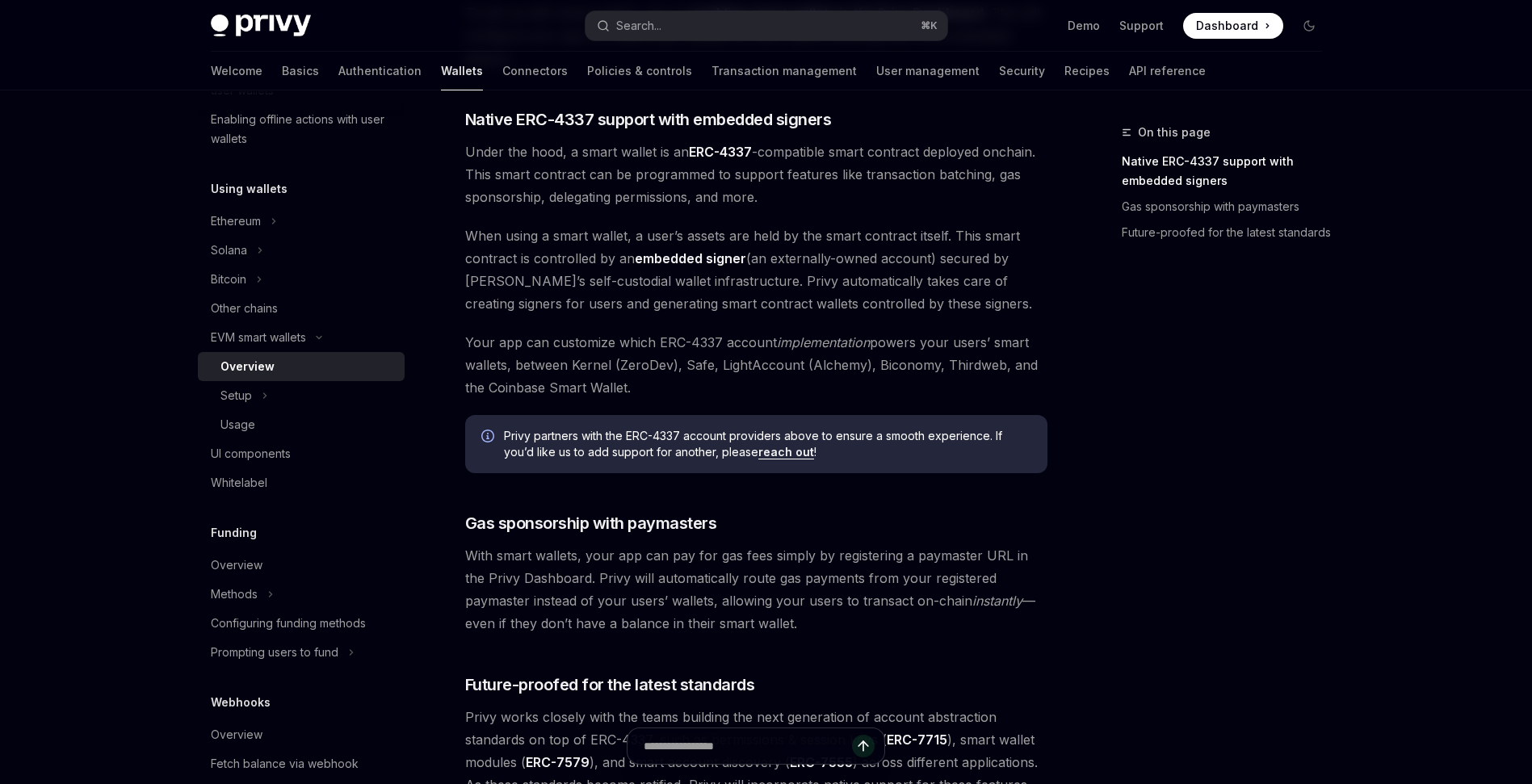
click at [946, 299] on span "When using a smart wallet, a user’s assets are held by the smart contract itsel…" at bounding box center [756, 270] width 582 height 91
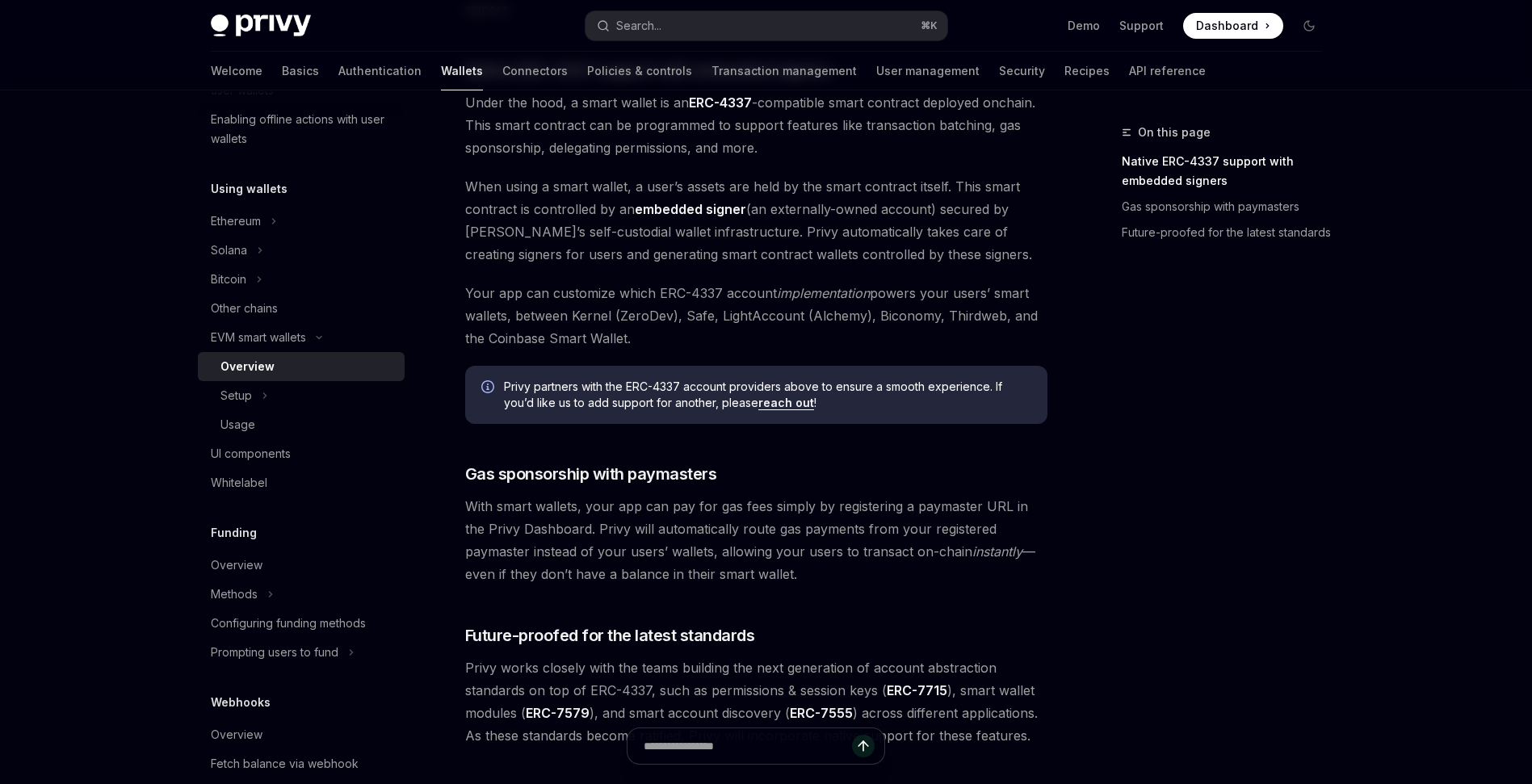
scroll to position [946, 0]
drag, startPoint x: 800, startPoint y: 336, endPoint x: 754, endPoint y: 288, distance: 66.5
click at [754, 288] on span "Your app can customize which ERC-4337 account implementation powers your users’…" at bounding box center [756, 312] width 582 height 68
click at [1019, 274] on div "Privy makes it easy to create smart wallets for your users. Smart wallets are p…" at bounding box center [756, 0] width 582 height 1486
click at [996, 257] on span "When using a smart wallet, a user’s assets are held by the smart contract itsel…" at bounding box center [756, 217] width 582 height 91
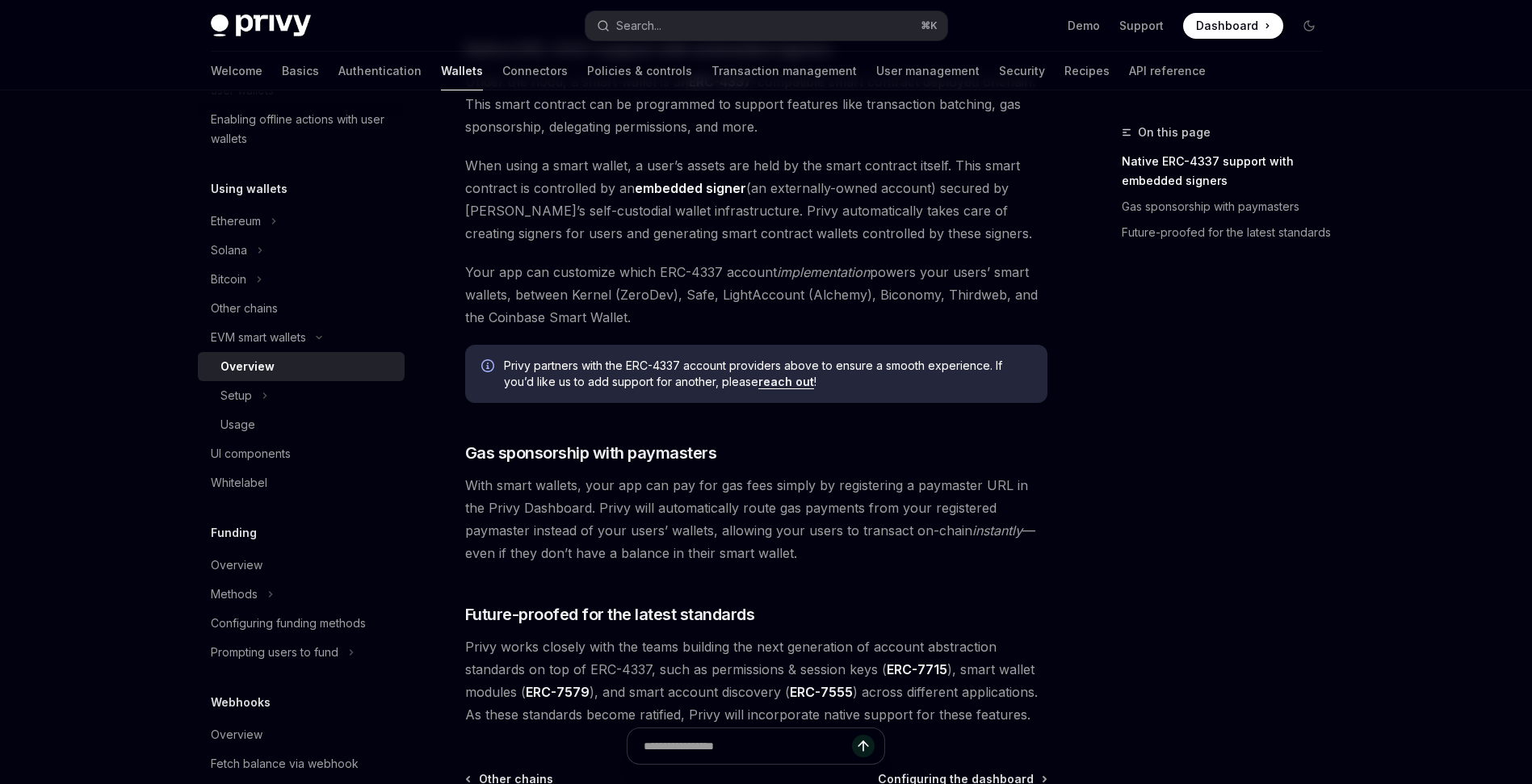
scroll to position [964, 0]
drag, startPoint x: 687, startPoint y: 317, endPoint x: 616, endPoint y: 264, distance: 88.6
click at [616, 264] on span "Your app can customize which ERC-4337 account implementation powers your users’…" at bounding box center [756, 293] width 582 height 68
click at [746, 311] on span "Your app can customize which ERC-4337 account implementation powers your users’…" at bounding box center [756, 293] width 582 height 68
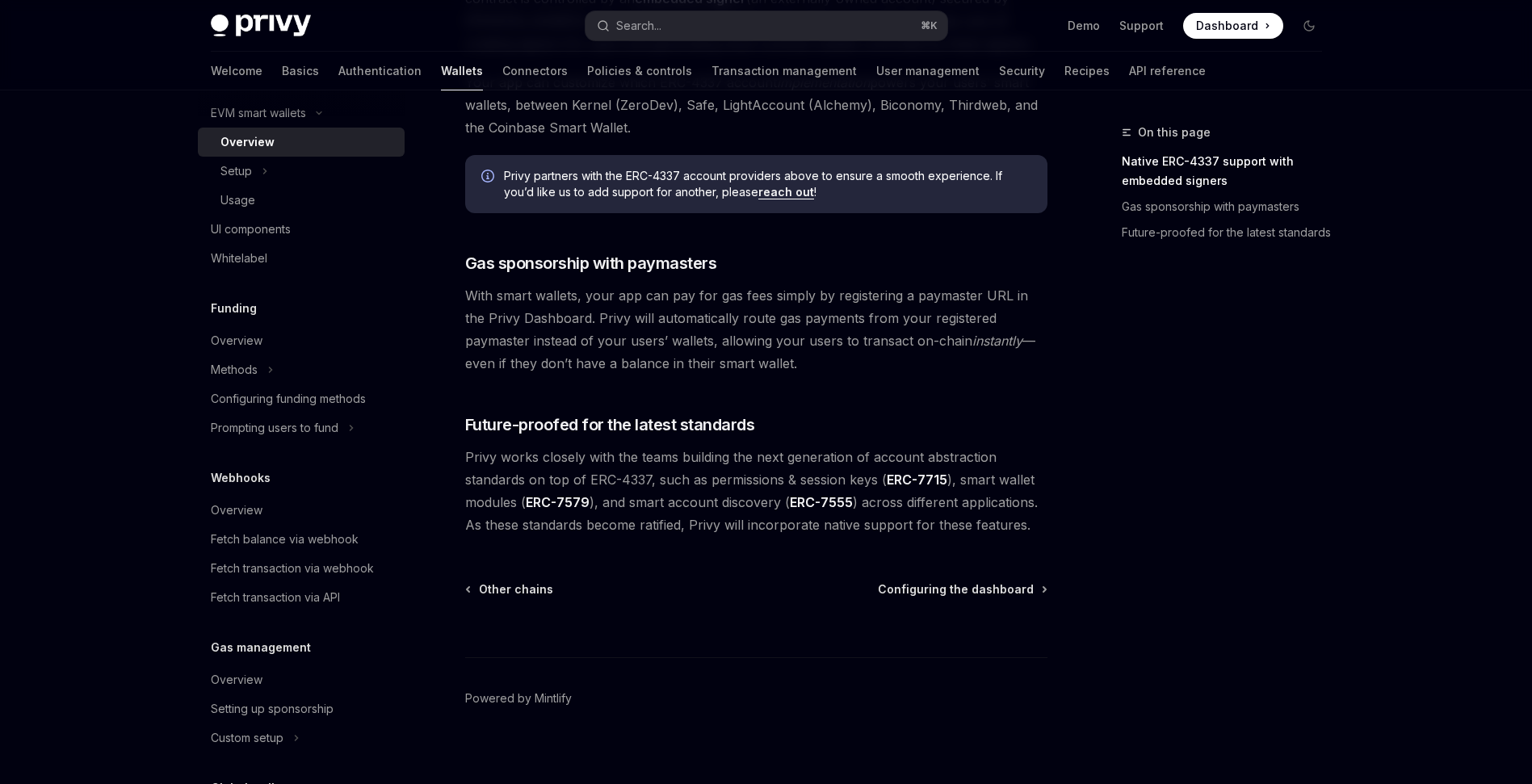
scroll to position [552, 0]
